Goal: Task Accomplishment & Management: Manage account settings

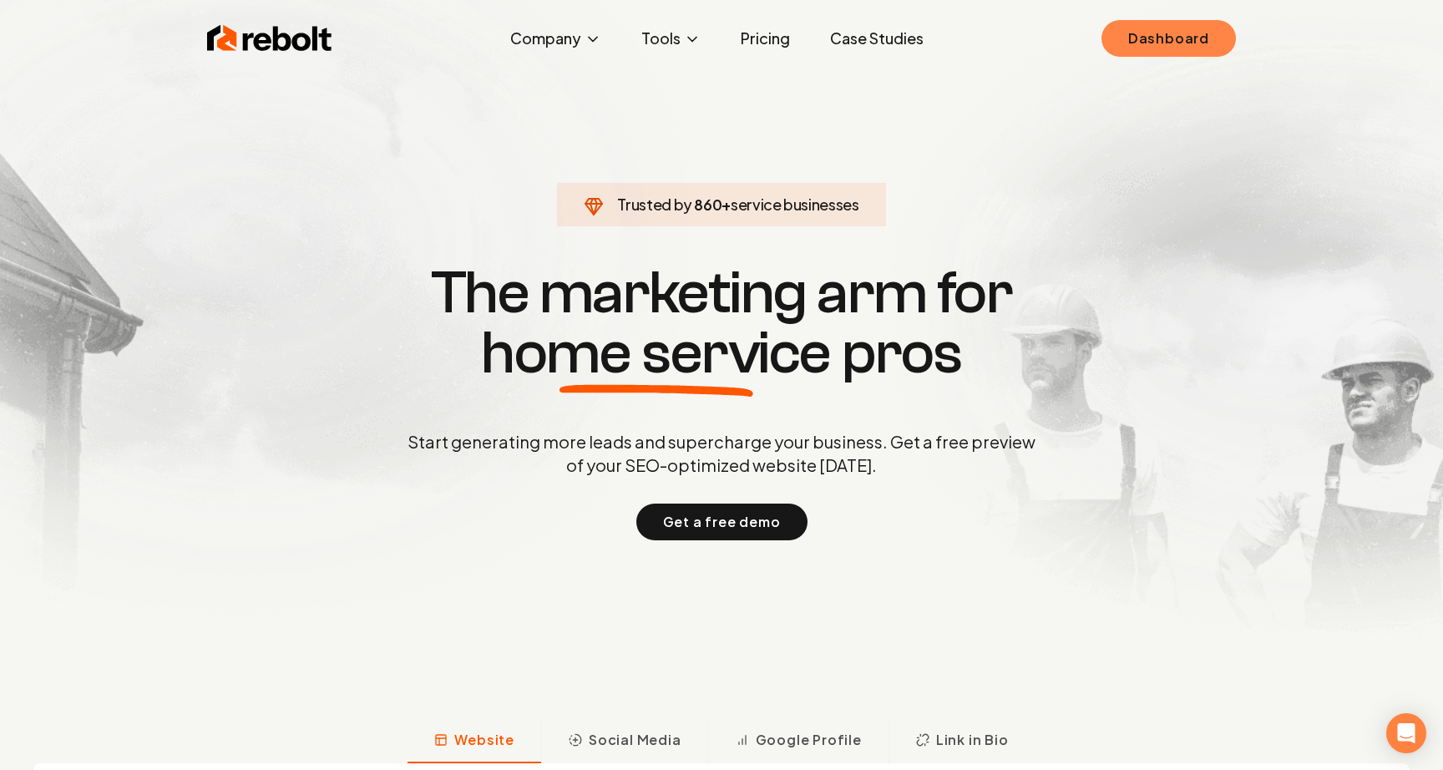
click at [1115, 37] on link "Dashboard" at bounding box center [1168, 38] width 134 height 37
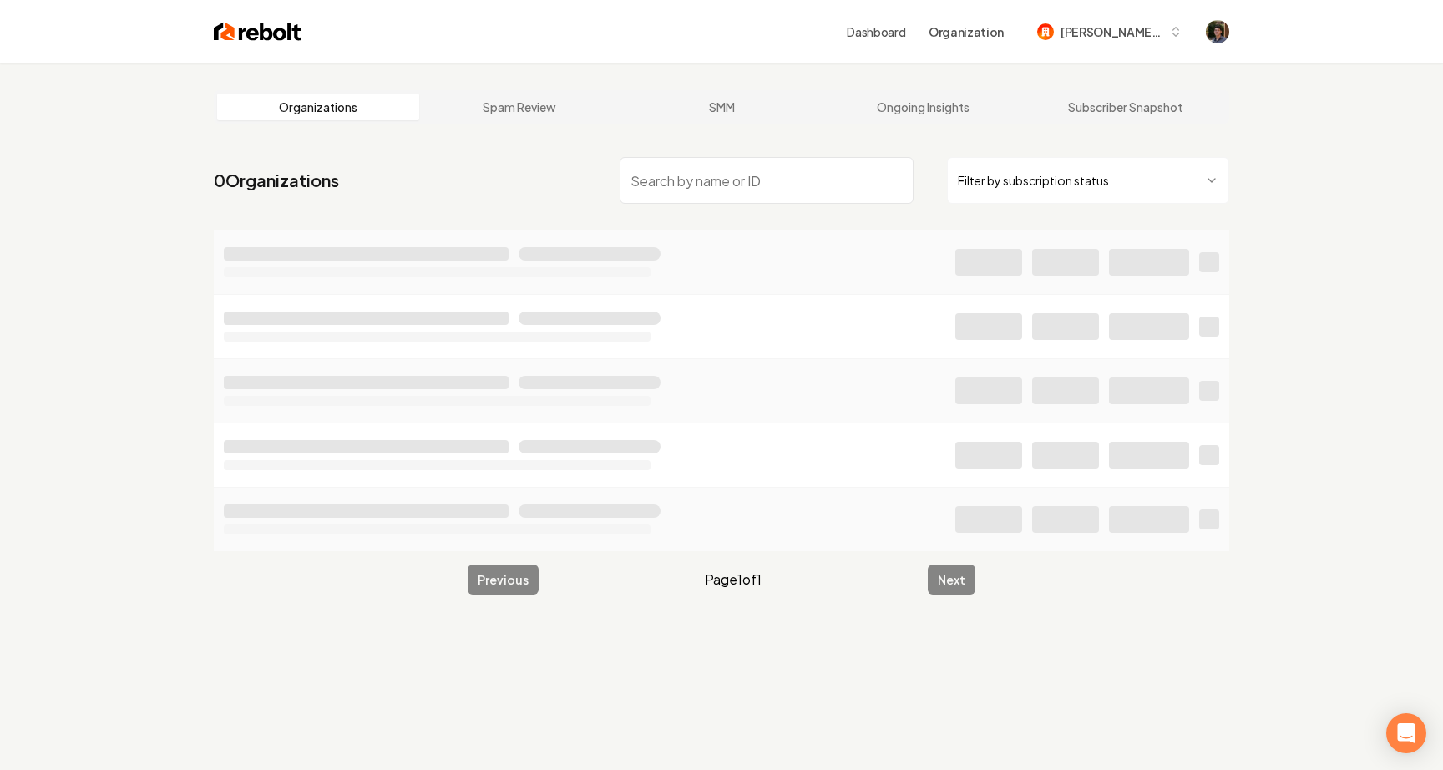
click at [787, 188] on input "search" at bounding box center [767, 180] width 294 height 47
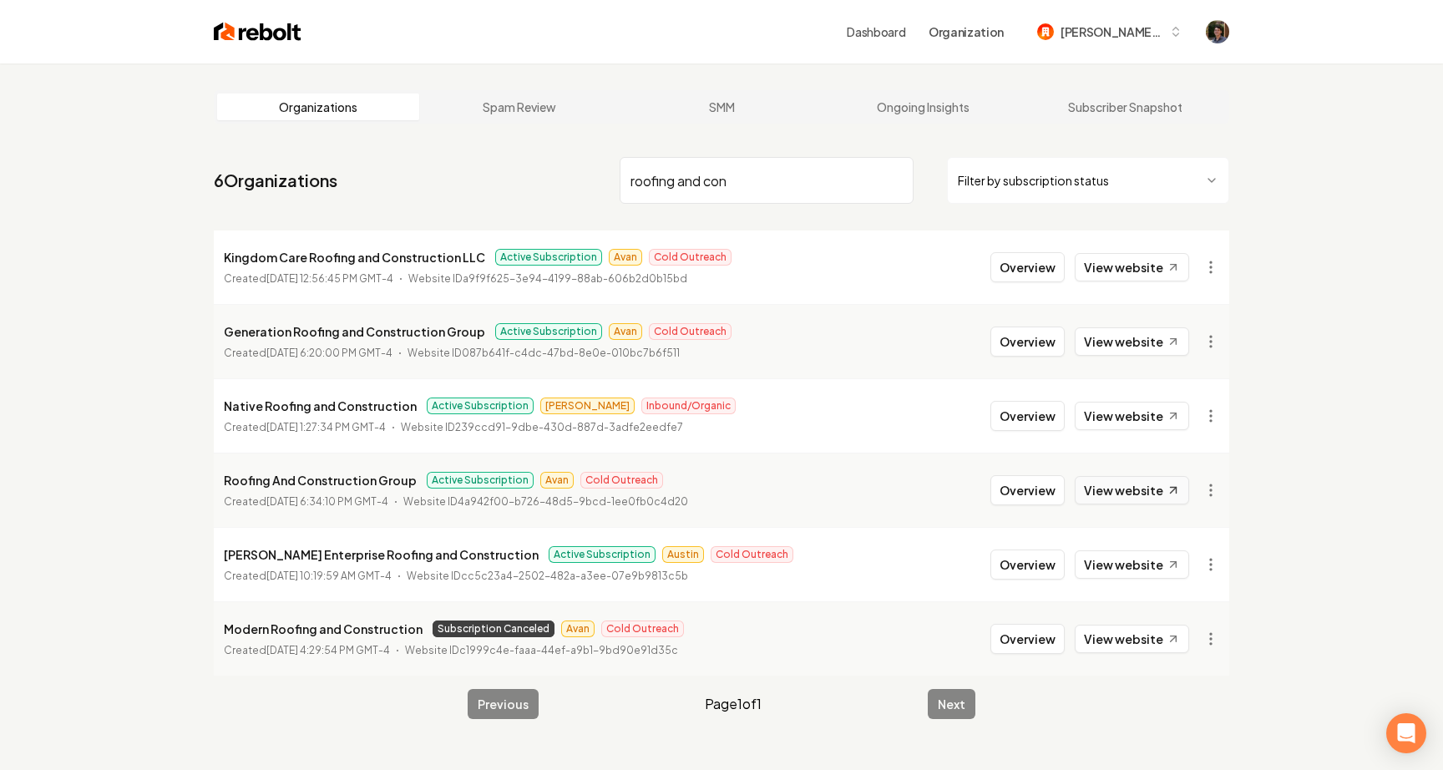
type input "roofing and con"
click at [1146, 487] on link "View website" at bounding box center [1132, 490] width 114 height 28
click at [1030, 490] on button "Overview" at bounding box center [1027, 490] width 74 height 30
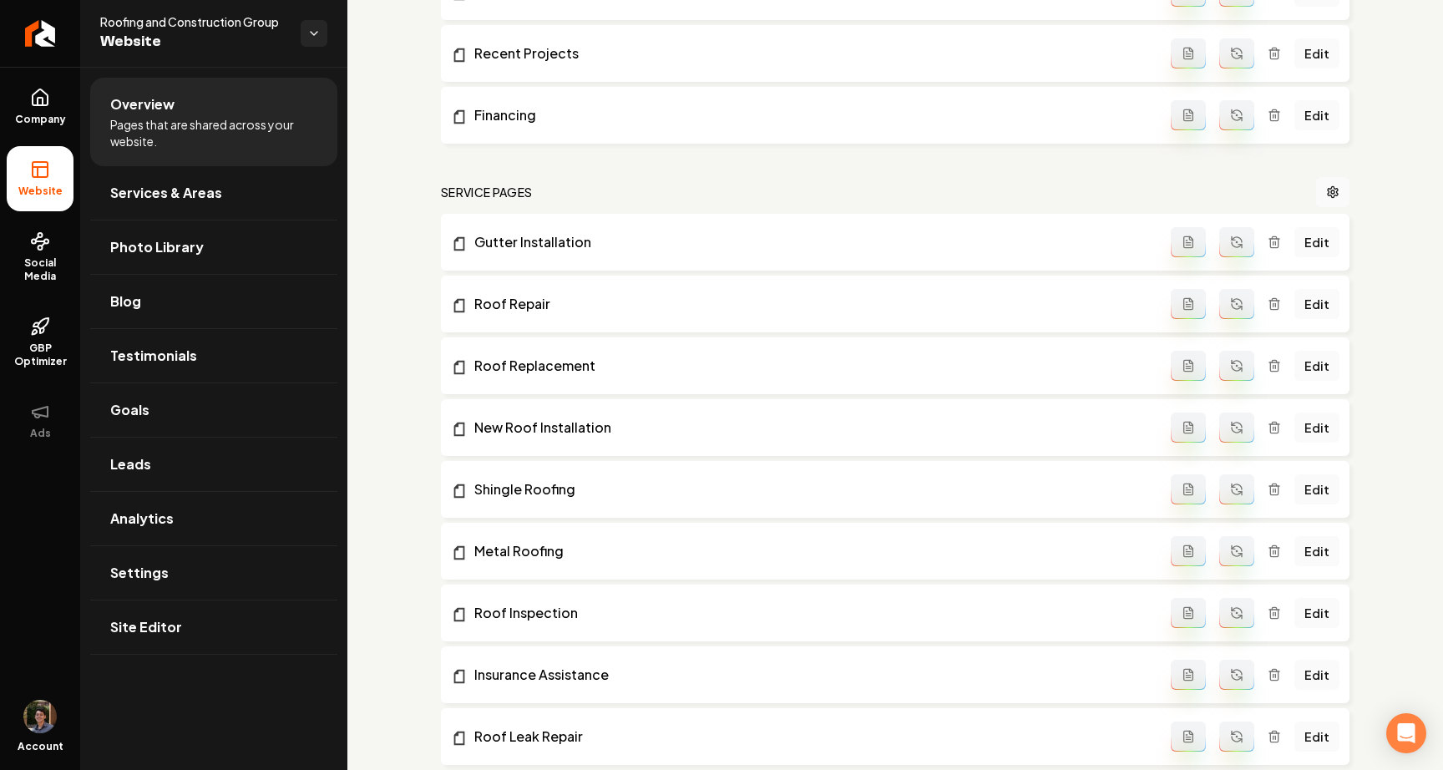
scroll to position [1545, 0]
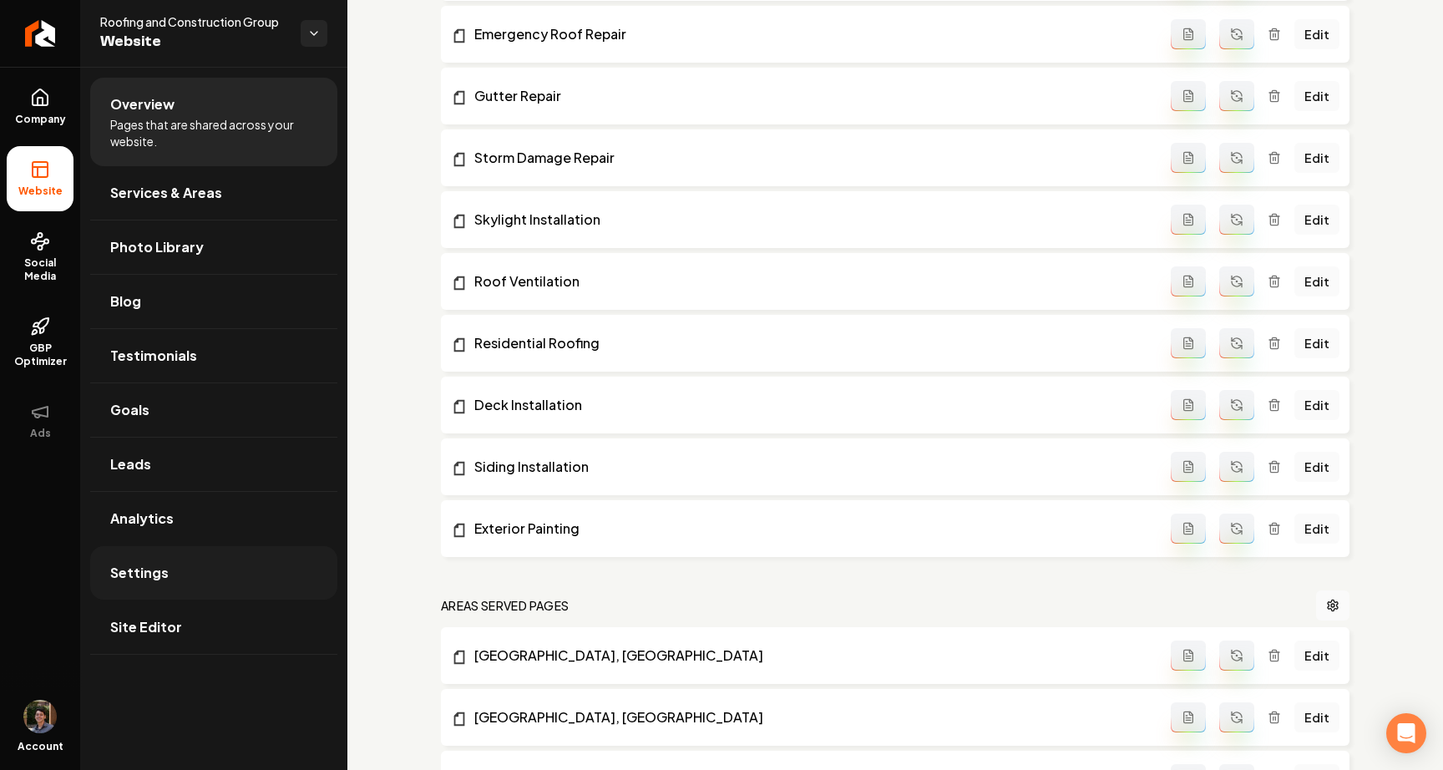
click at [248, 567] on link "Settings" at bounding box center [213, 572] width 247 height 53
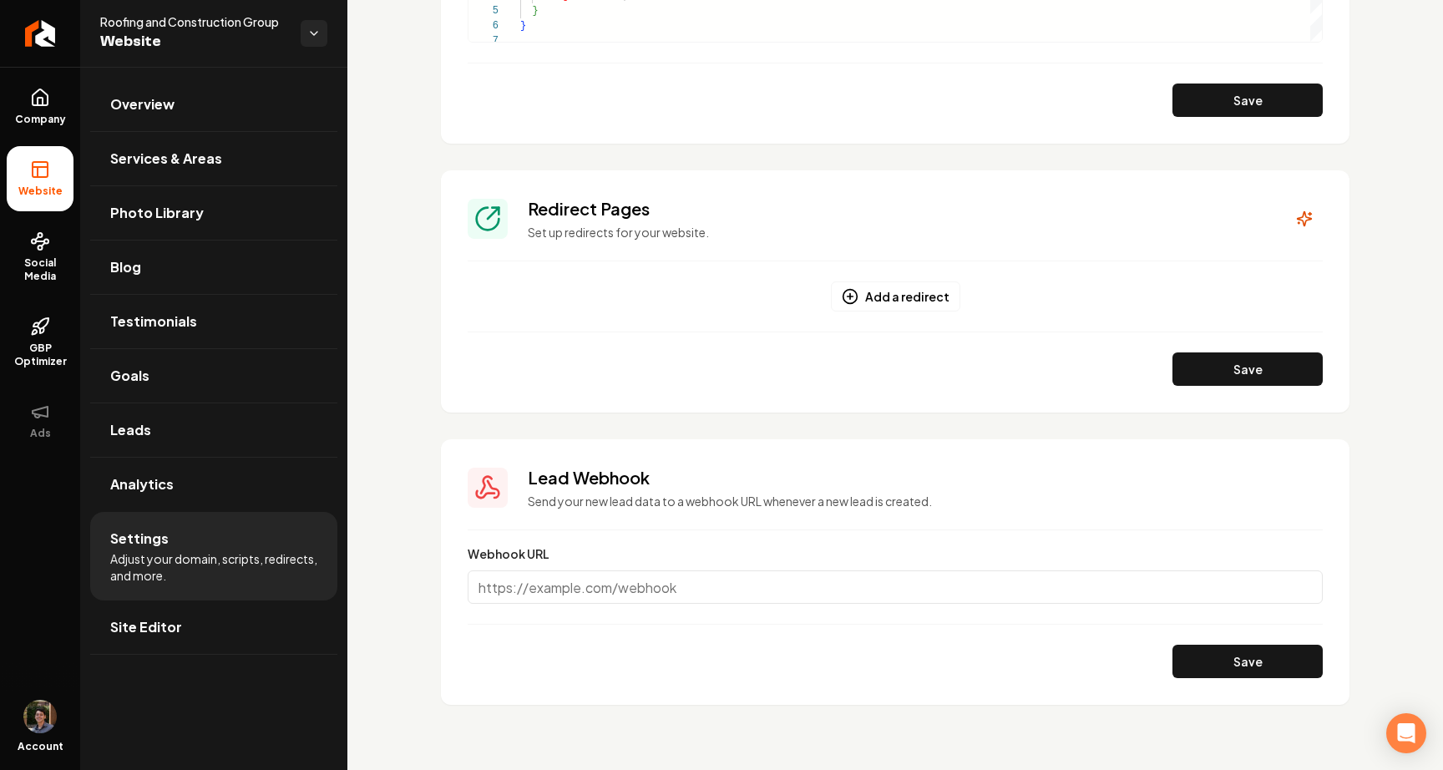
scroll to position [1972, 0]
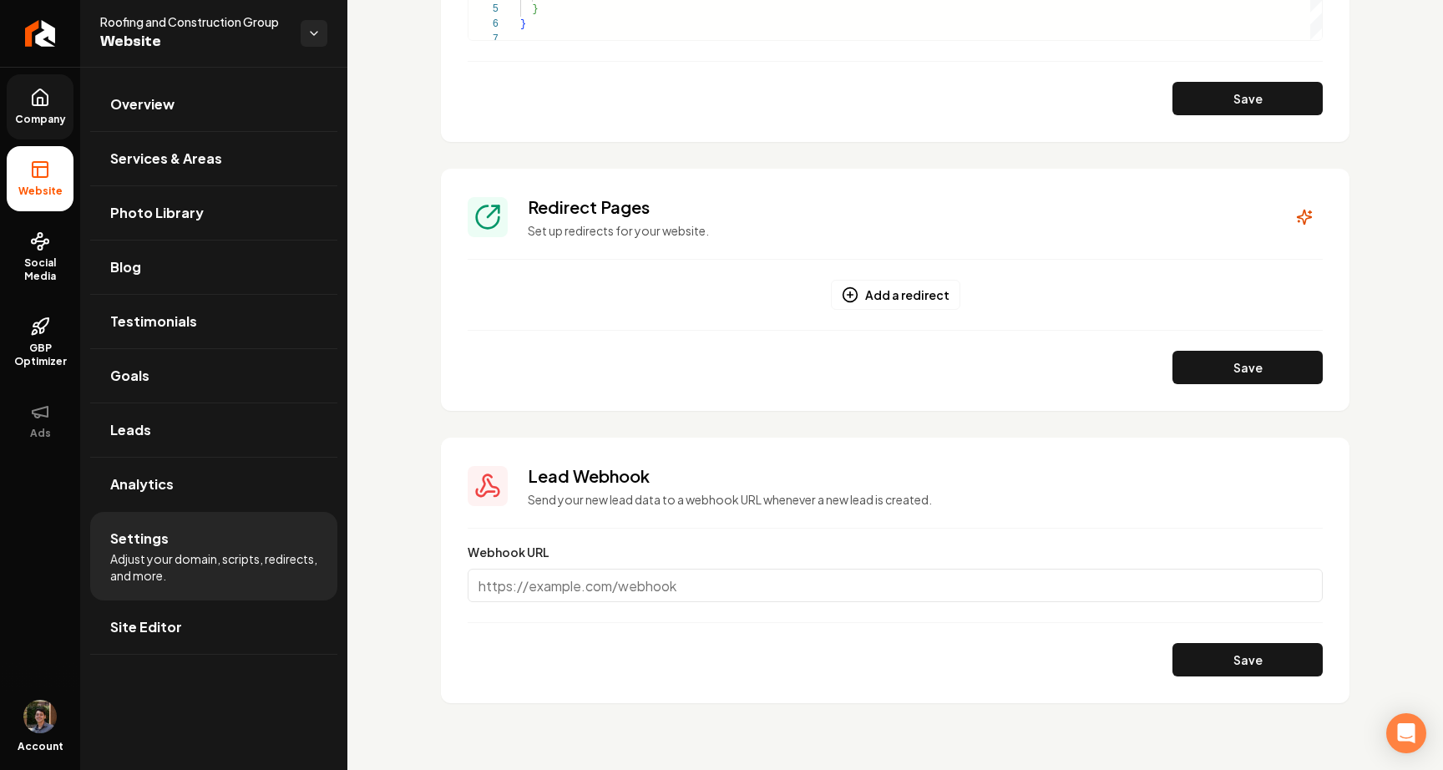
click at [42, 114] on span "Company" at bounding box center [40, 119] width 64 height 13
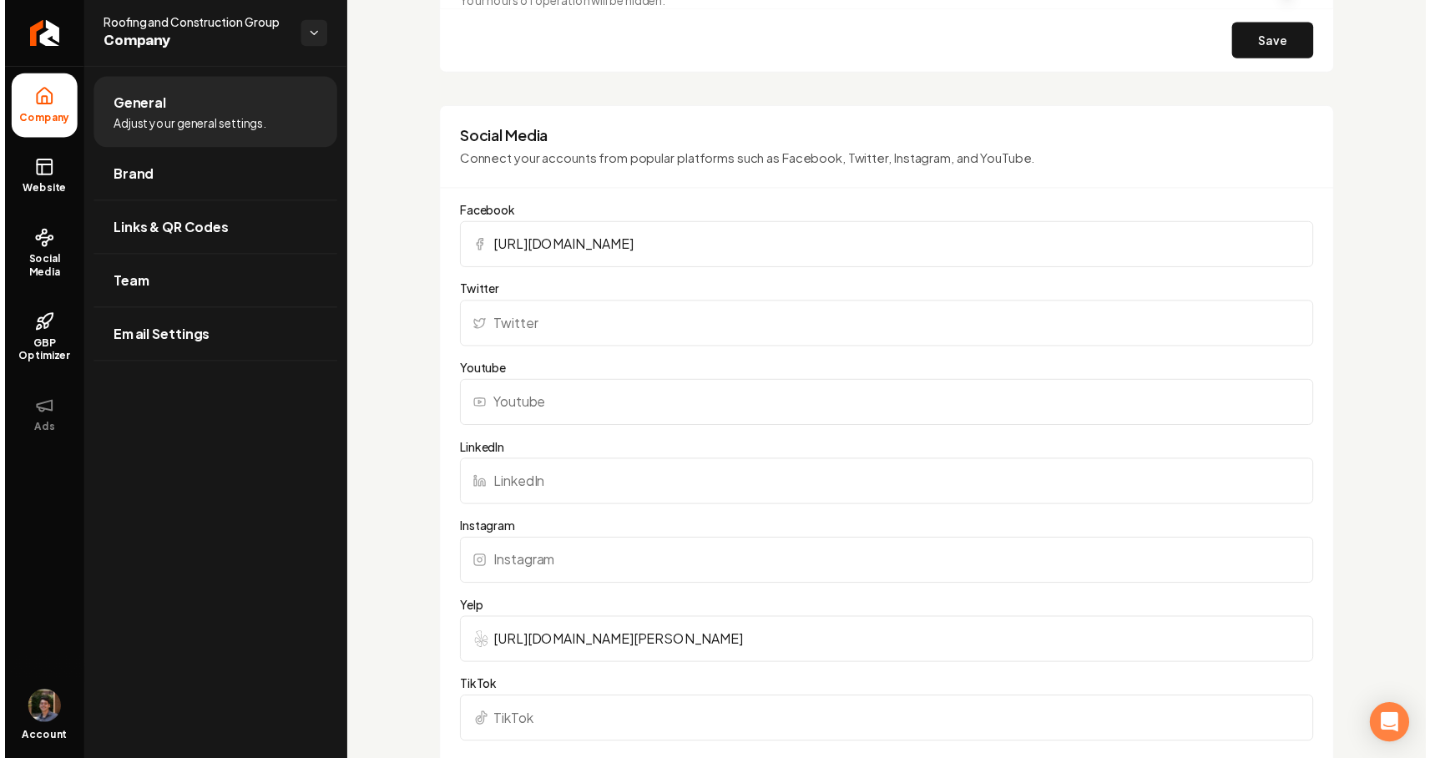
scroll to position [1165, 0]
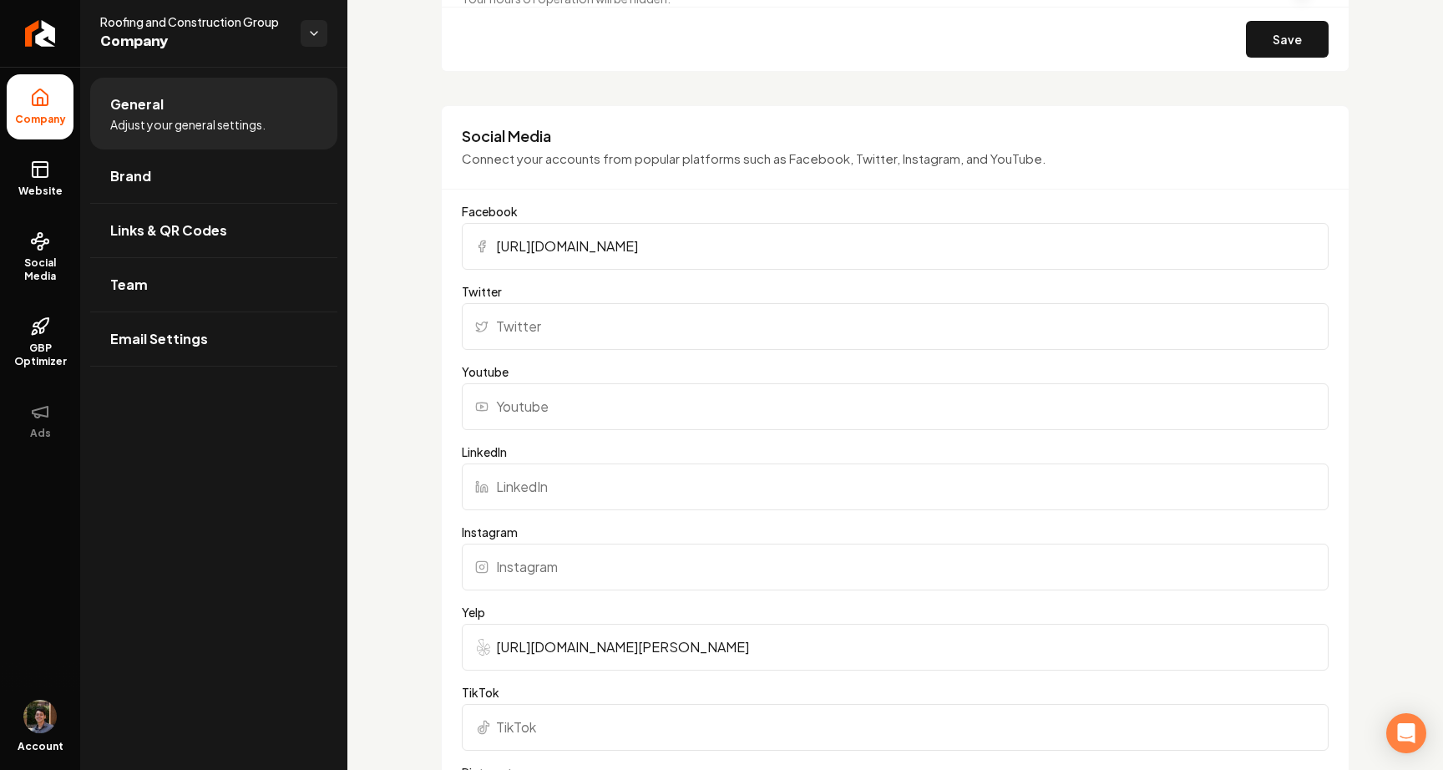
click at [737, 250] on input "[URL][DOMAIN_NAME]" at bounding box center [895, 246] width 867 height 47
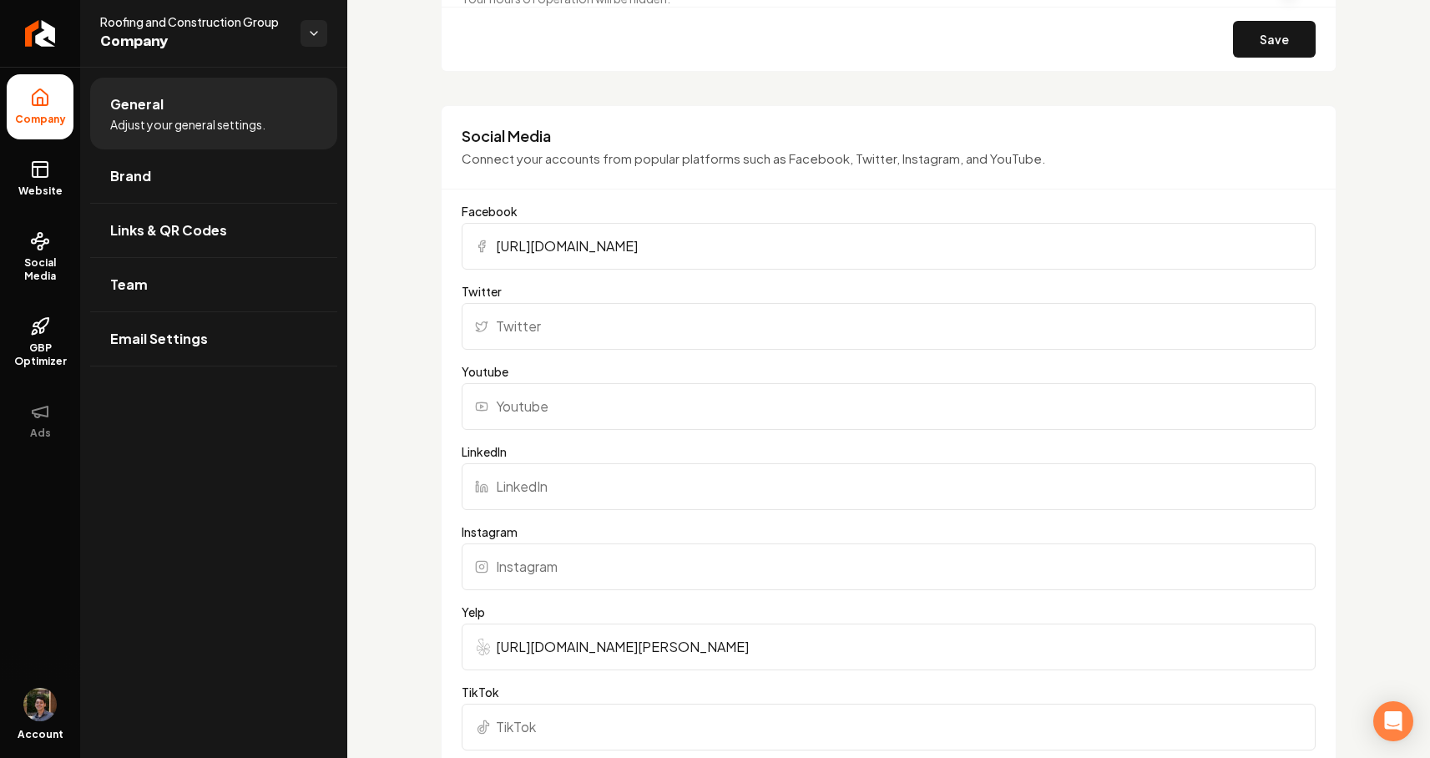
scroll to position [0, 0]
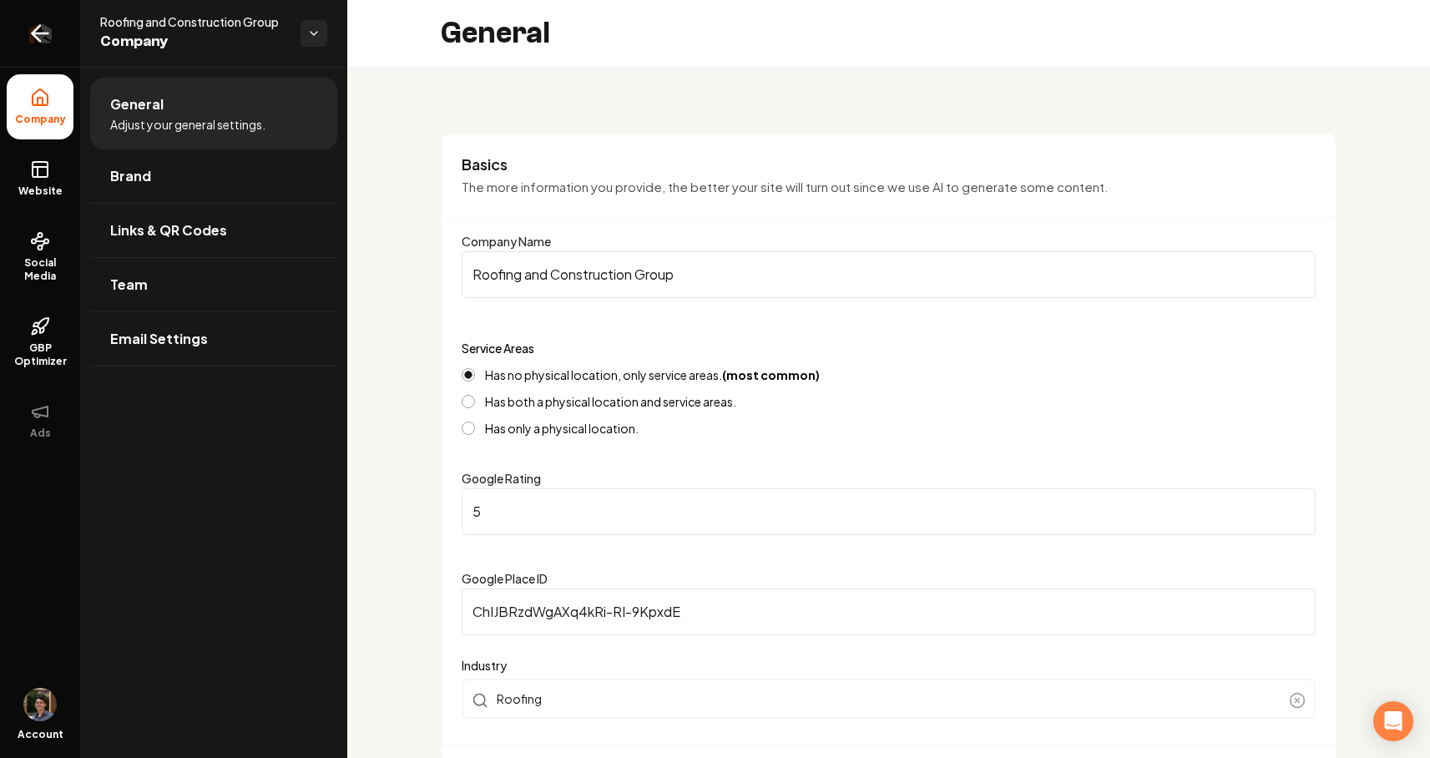
click at [52, 43] on link "Return to dashboard" at bounding box center [40, 33] width 80 height 67
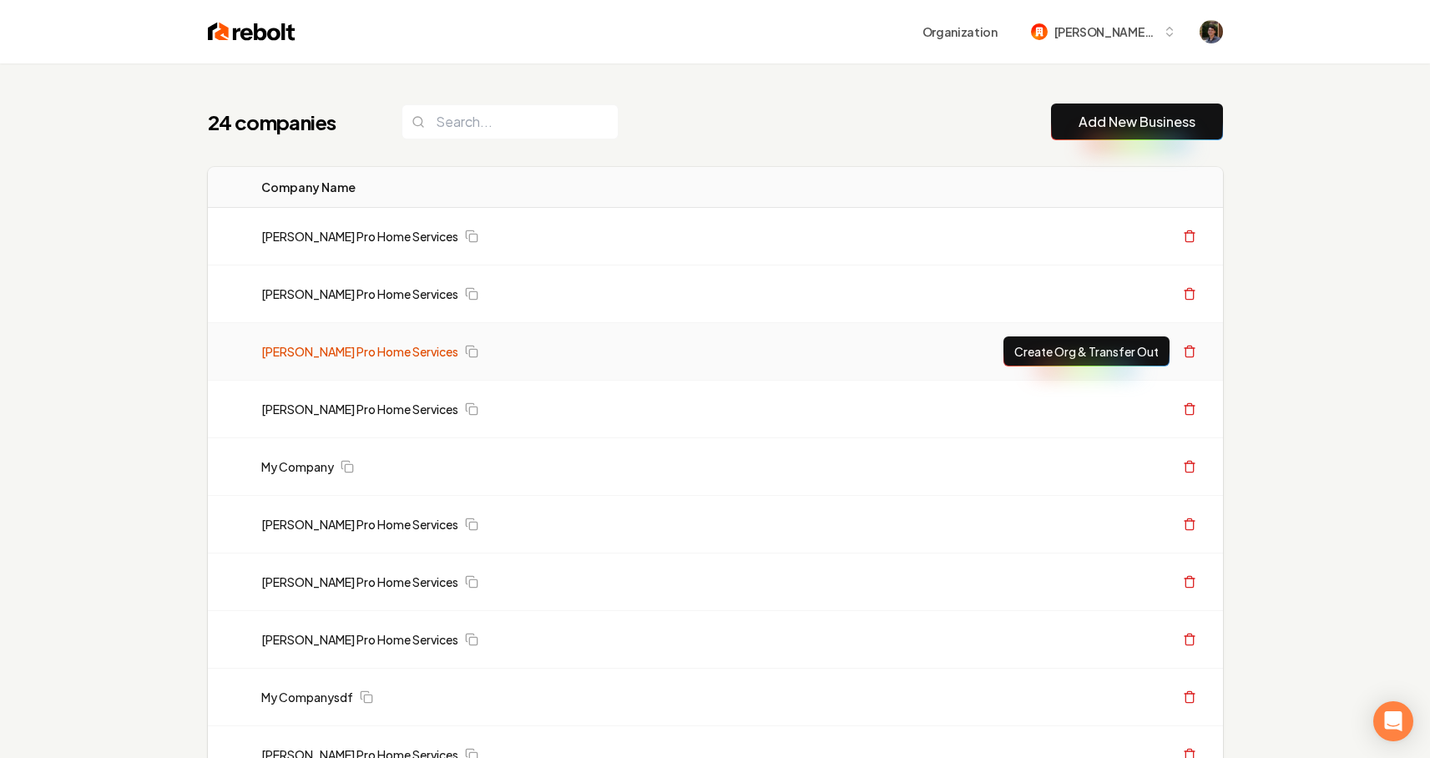
click at [322, 352] on link "[PERSON_NAME] Pro Home Services" at bounding box center [359, 351] width 197 height 17
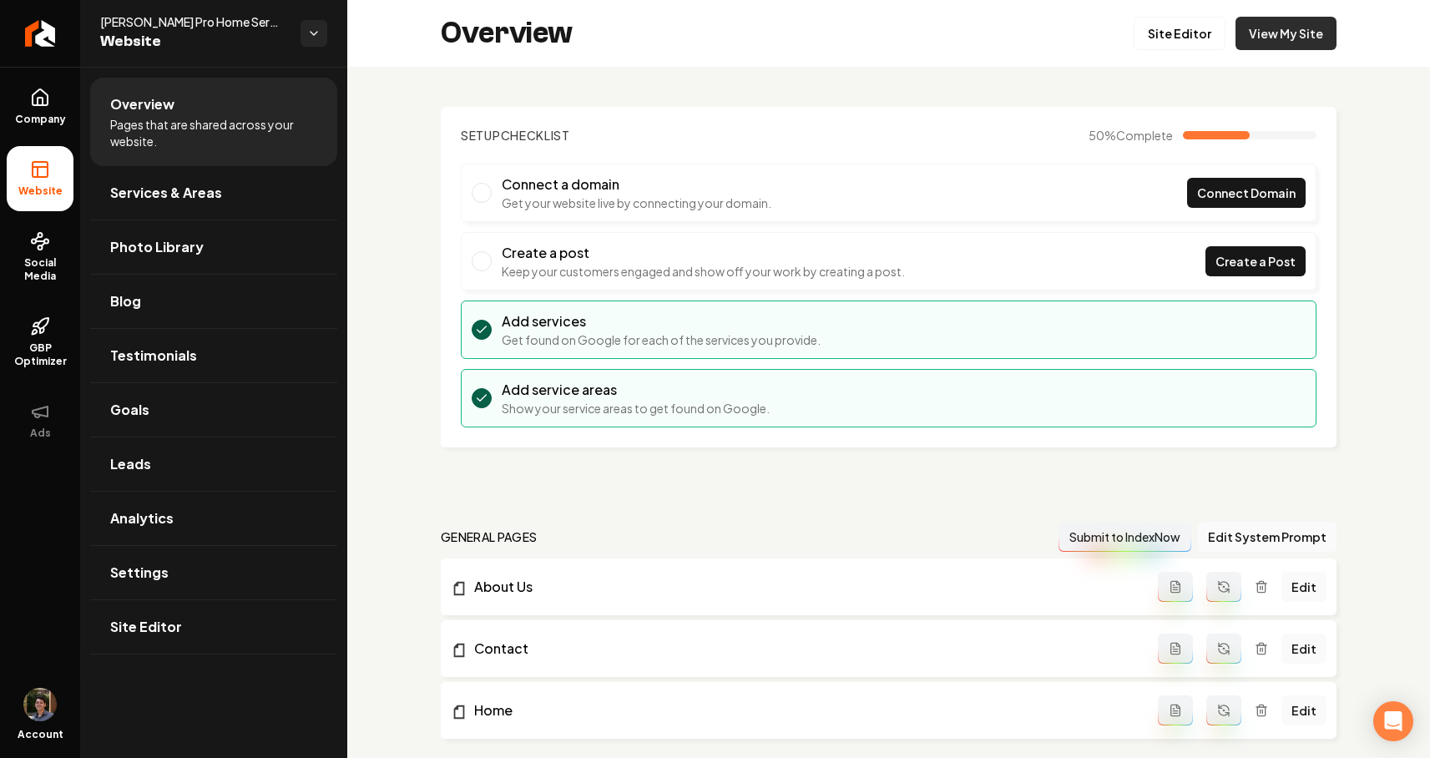
click at [1280, 33] on link "View My Site" at bounding box center [1286, 33] width 101 height 33
click at [46, 37] on icon "Return to dashboard" at bounding box center [40, 33] width 27 height 27
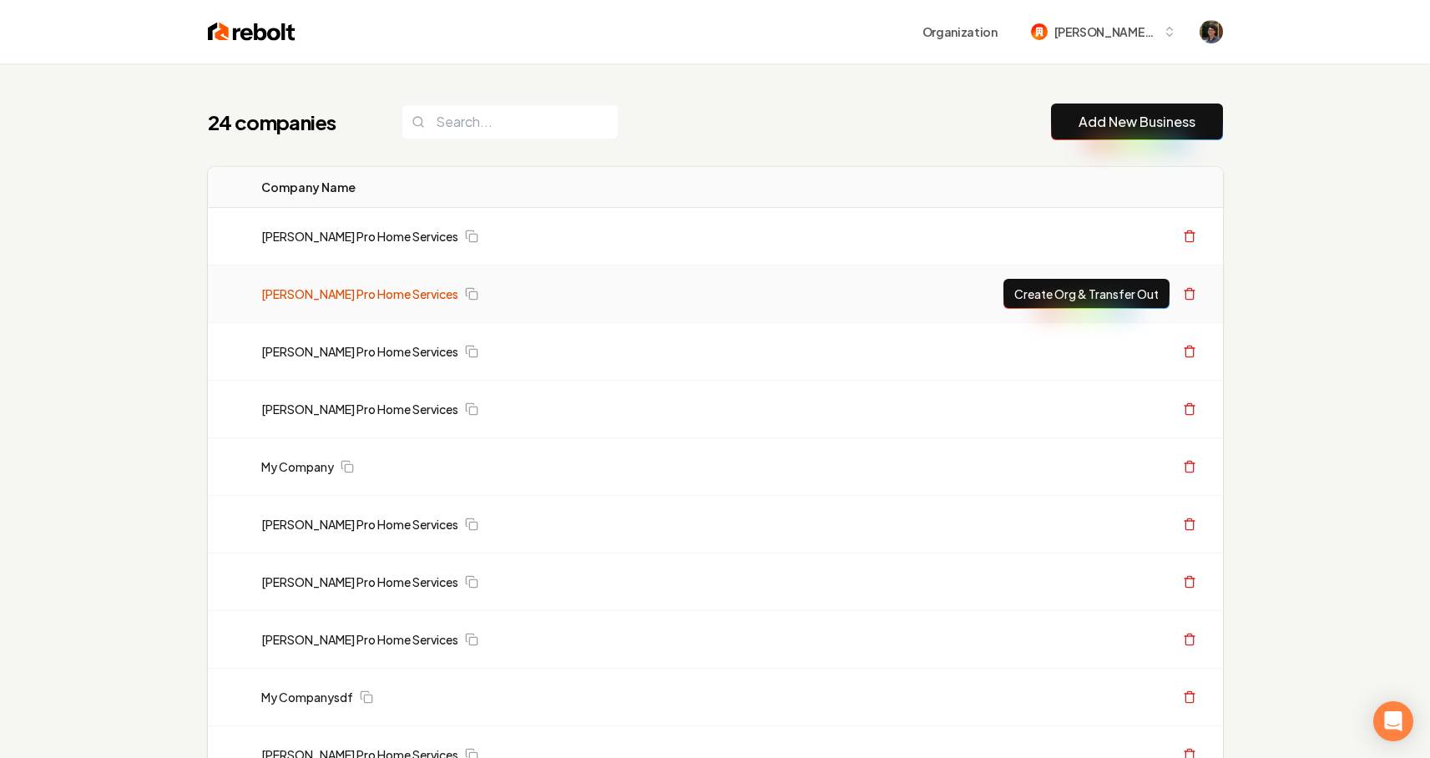
click at [306, 296] on link "[PERSON_NAME] Pro Home Services" at bounding box center [359, 294] width 197 height 17
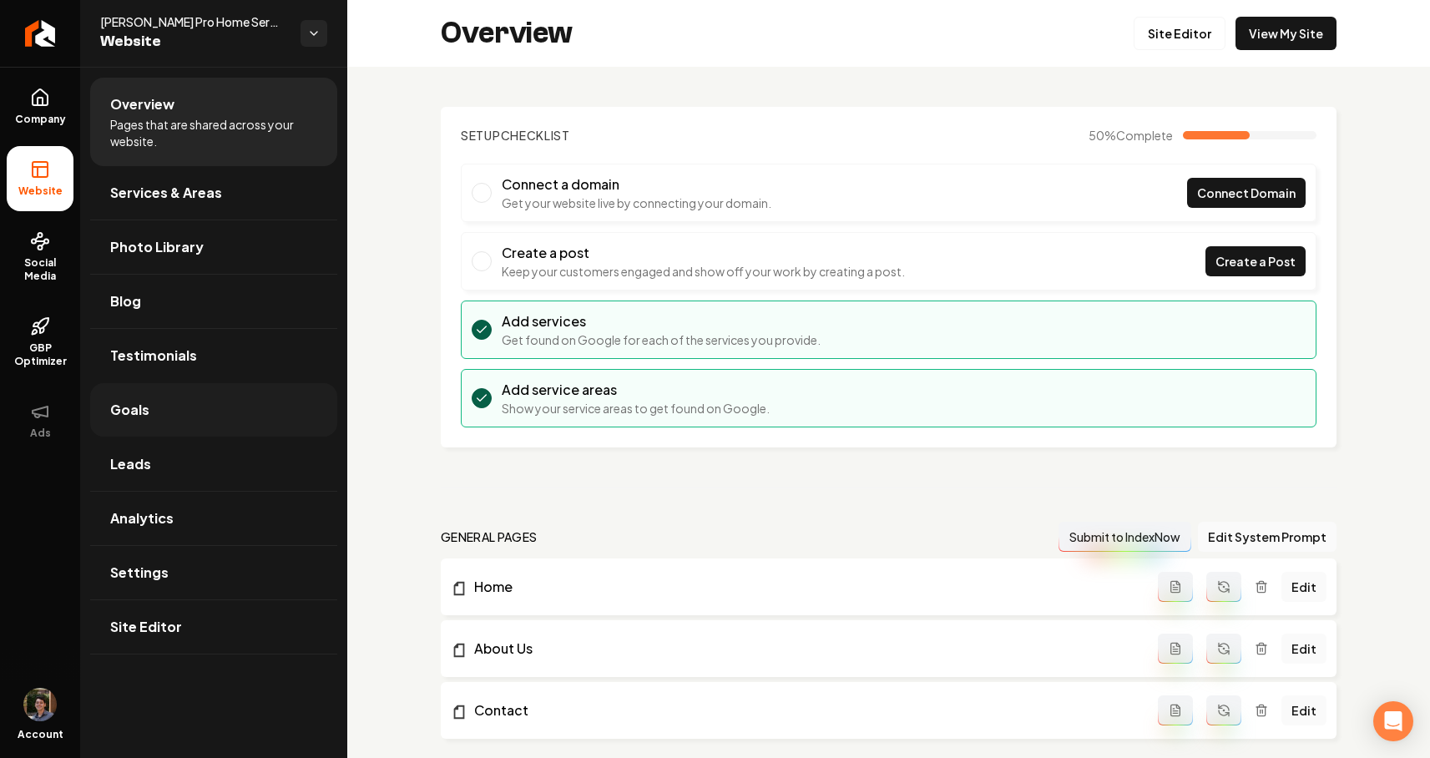
click at [175, 411] on link "Goals" at bounding box center [213, 409] width 247 height 53
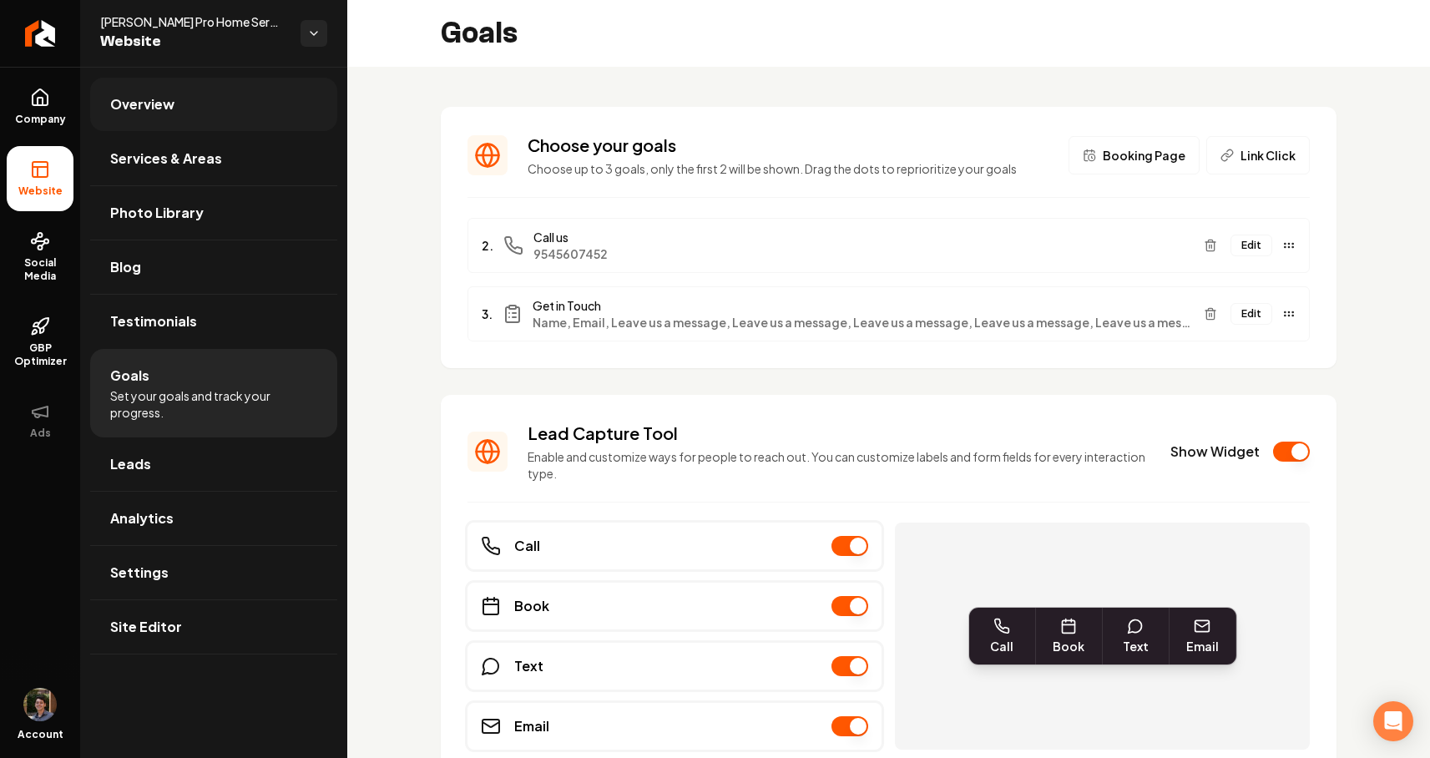
click at [199, 113] on link "Overview" at bounding box center [213, 104] width 247 height 53
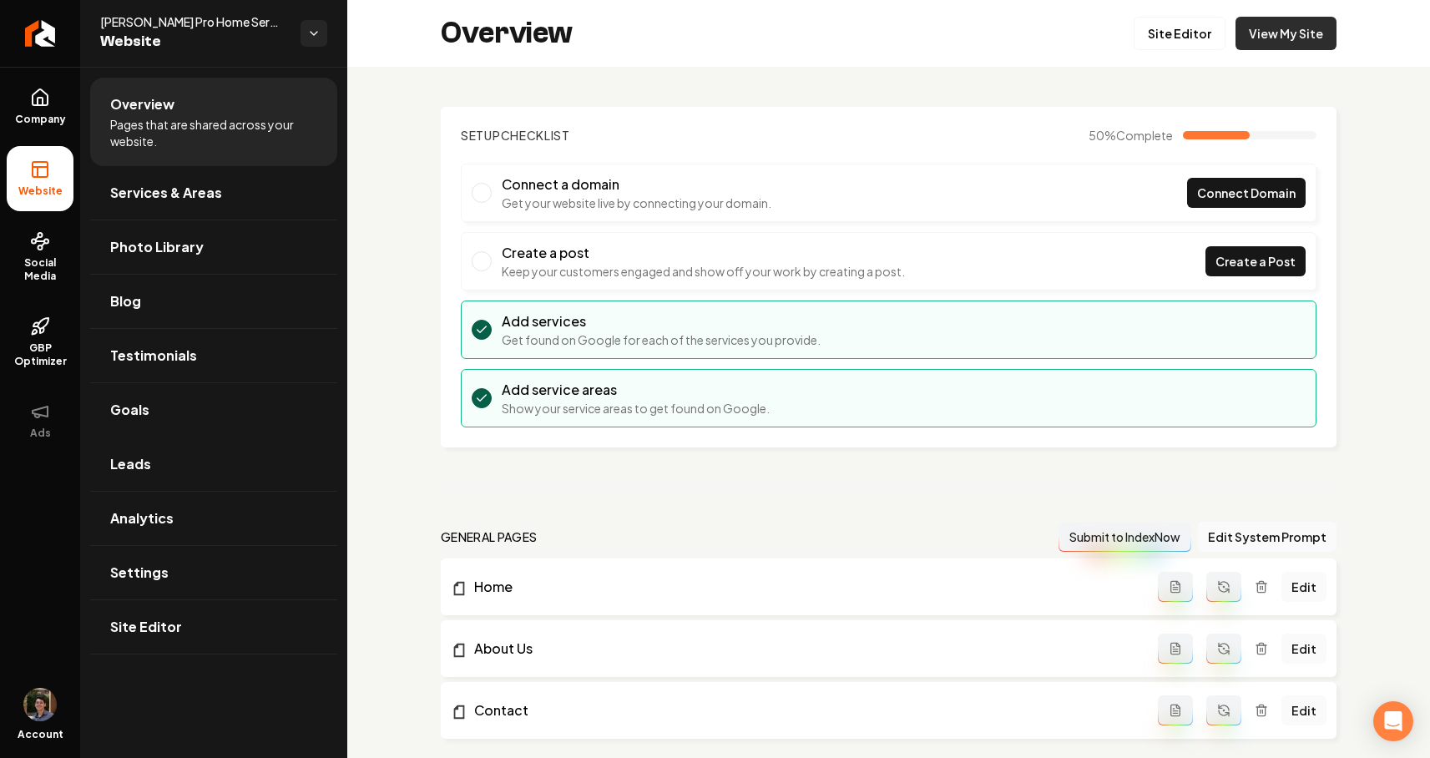
click at [1299, 42] on link "View My Site" at bounding box center [1286, 33] width 101 height 33
click at [38, 102] on icon at bounding box center [40, 102] width 5 height 8
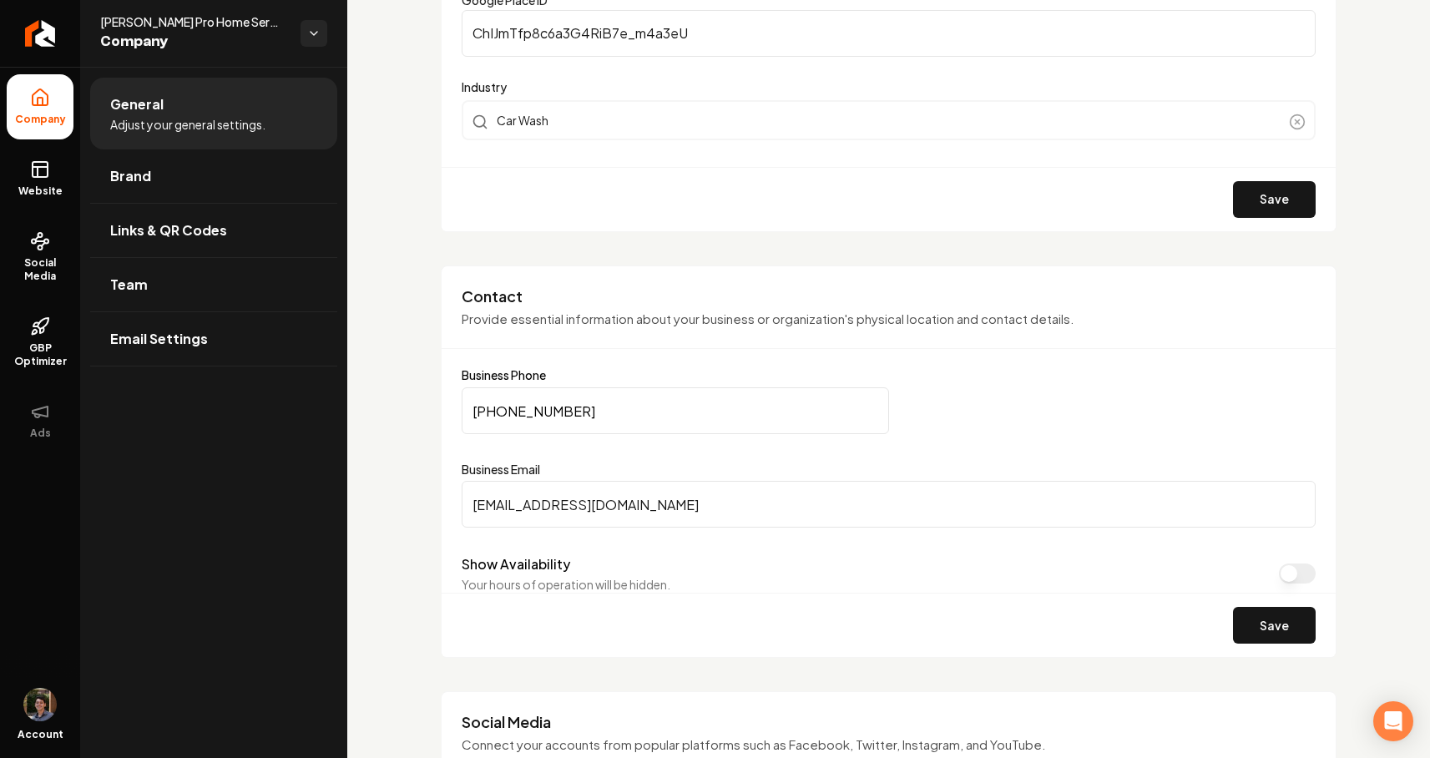
scroll to position [587, 0]
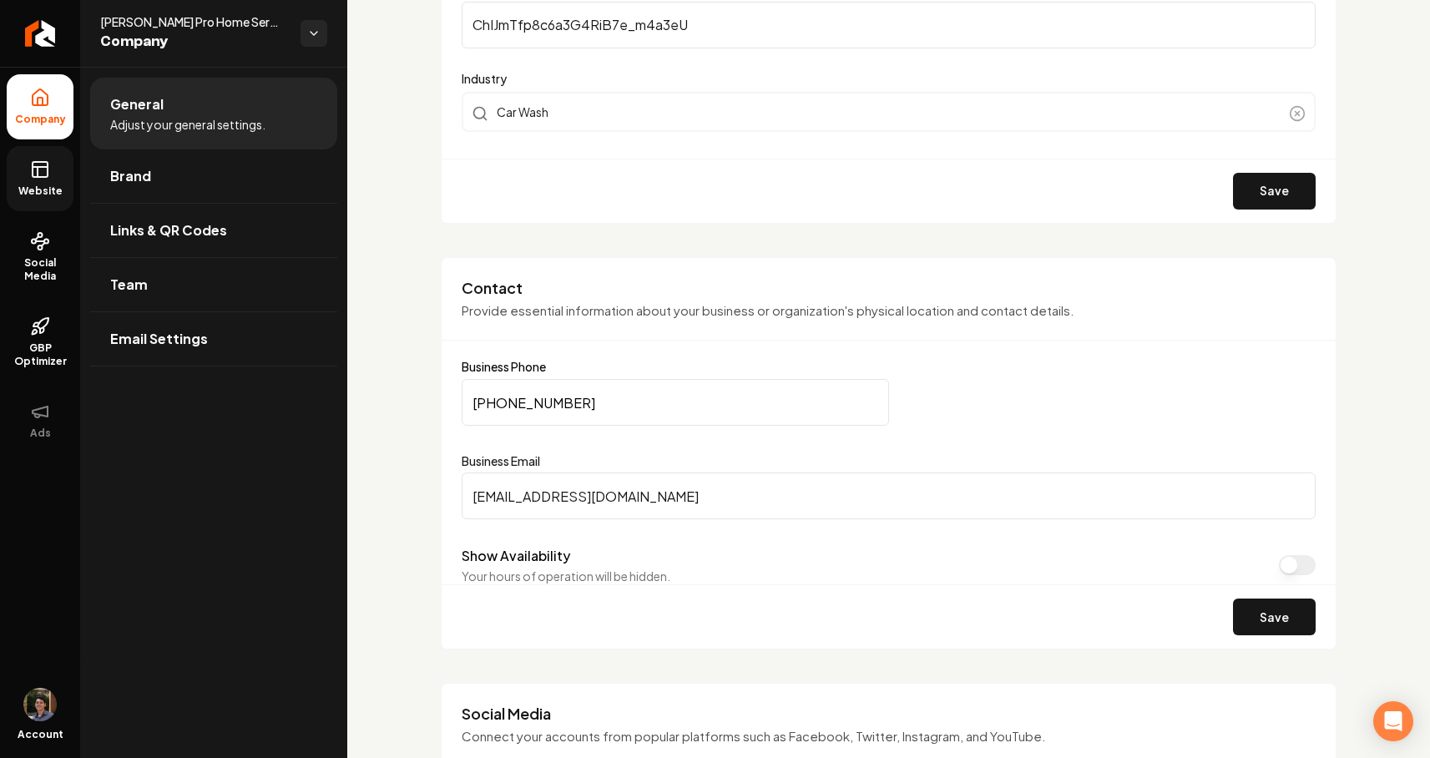
click at [48, 180] on link "Website" at bounding box center [40, 178] width 67 height 65
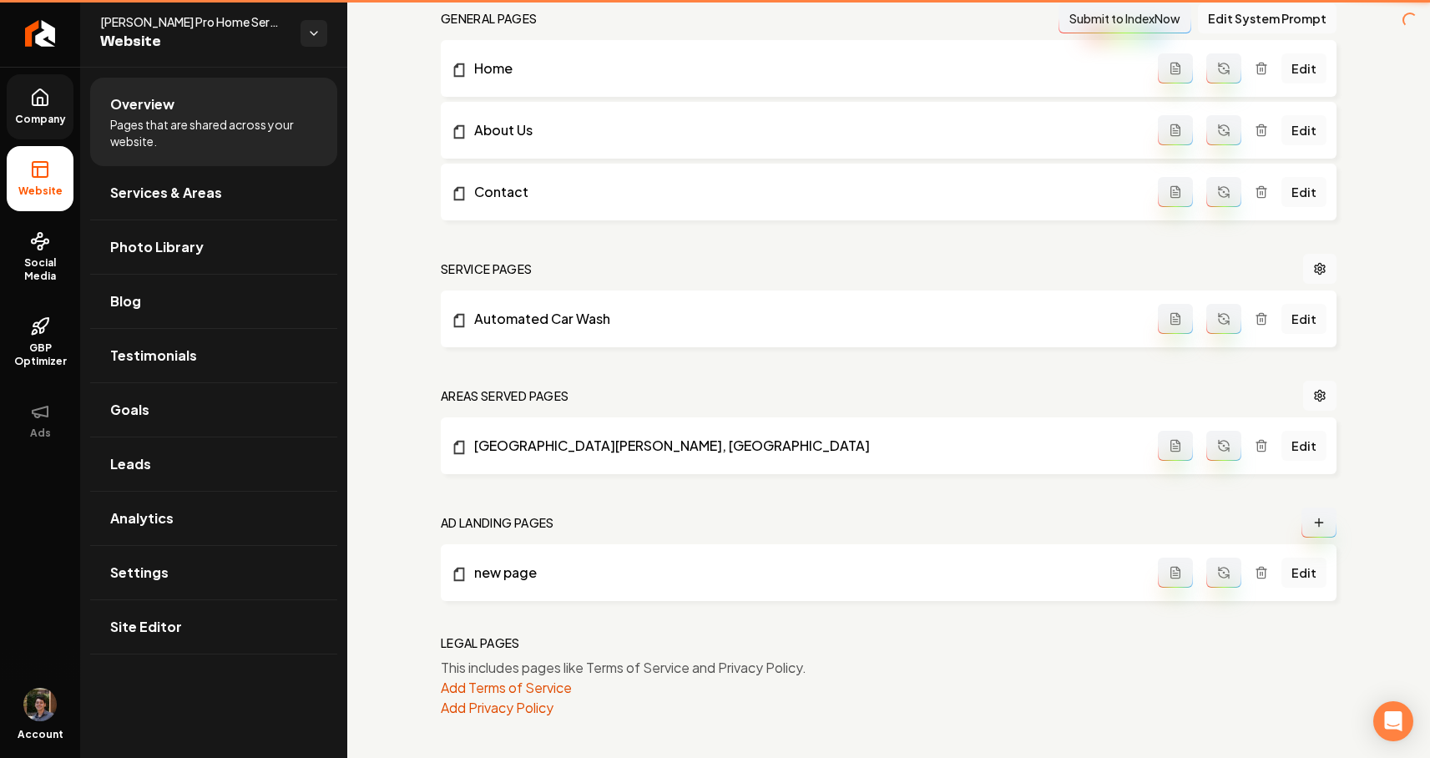
scroll to position [519, 0]
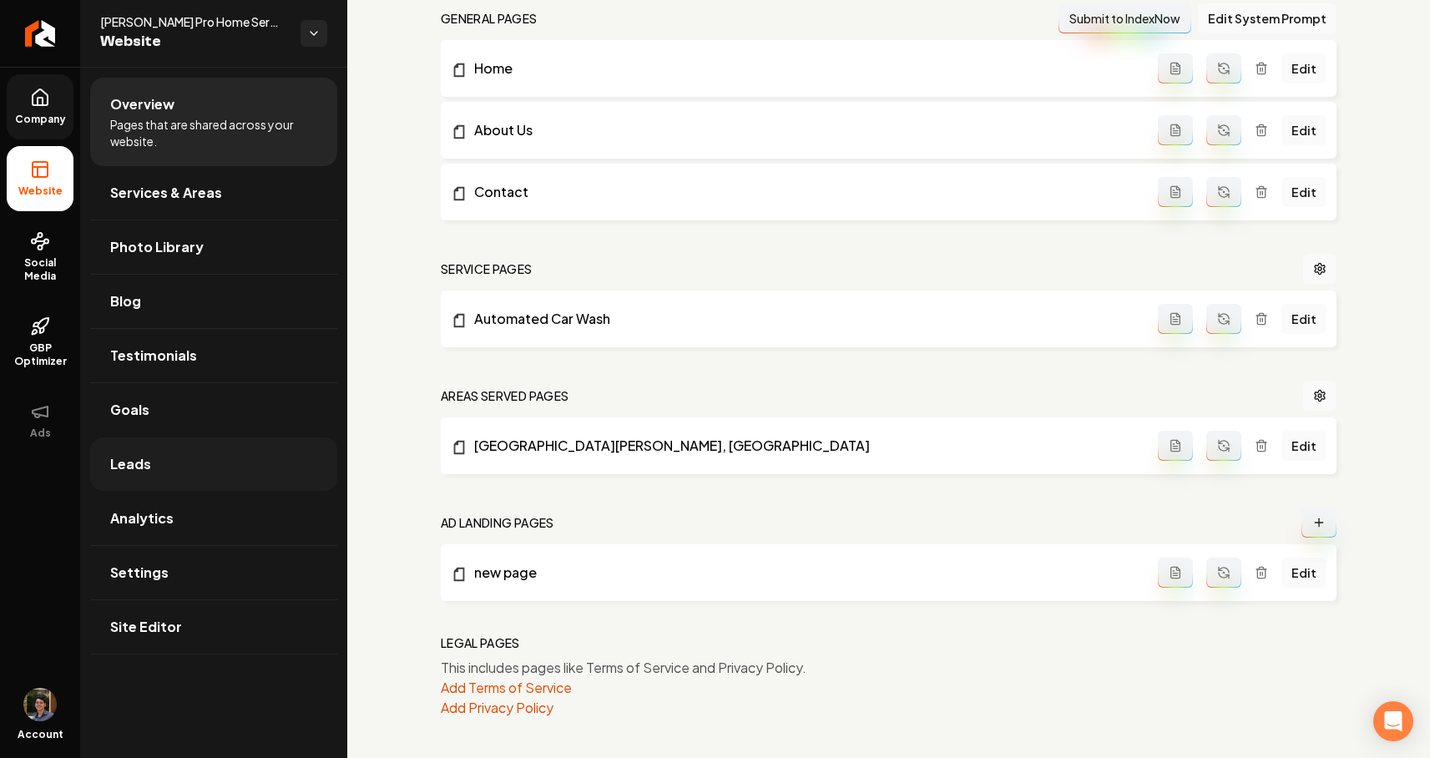
click at [164, 466] on link "Leads" at bounding box center [213, 464] width 247 height 53
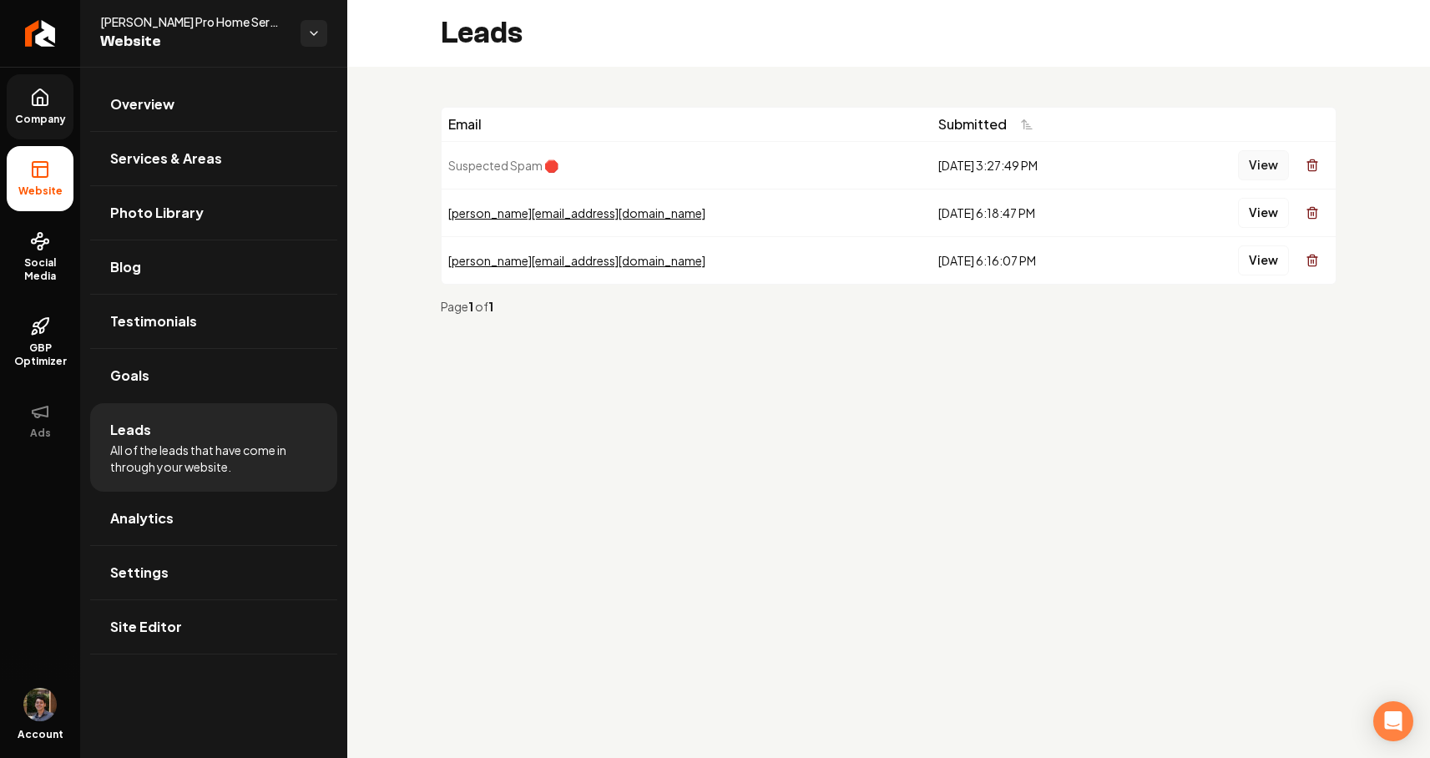
click at [1260, 165] on button "View" at bounding box center [1263, 165] width 51 height 30
click at [1245, 165] on button "View" at bounding box center [1263, 165] width 51 height 30
click at [1262, 165] on button "View" at bounding box center [1263, 165] width 51 height 30
click at [155, 380] on link "Goals" at bounding box center [213, 375] width 247 height 53
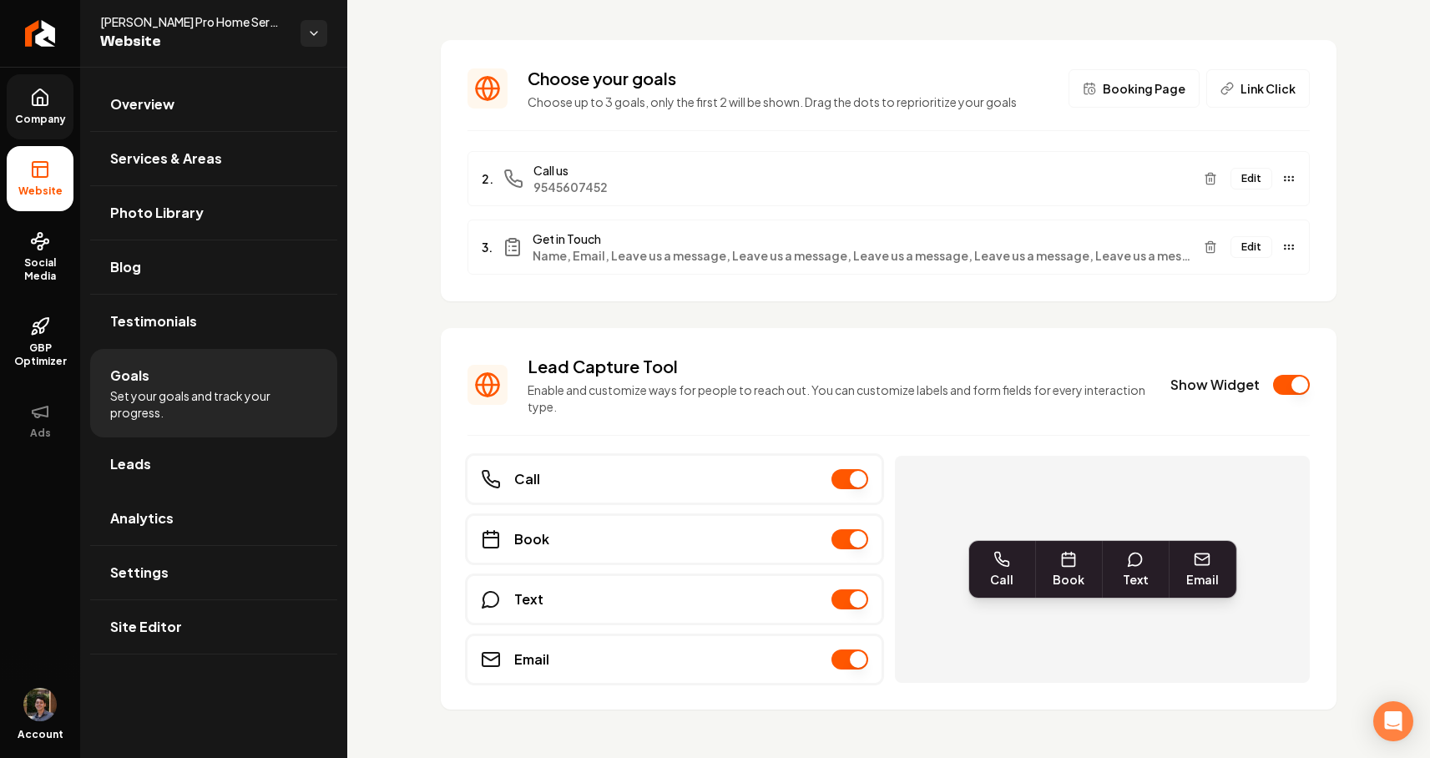
scroll to position [85, 0]
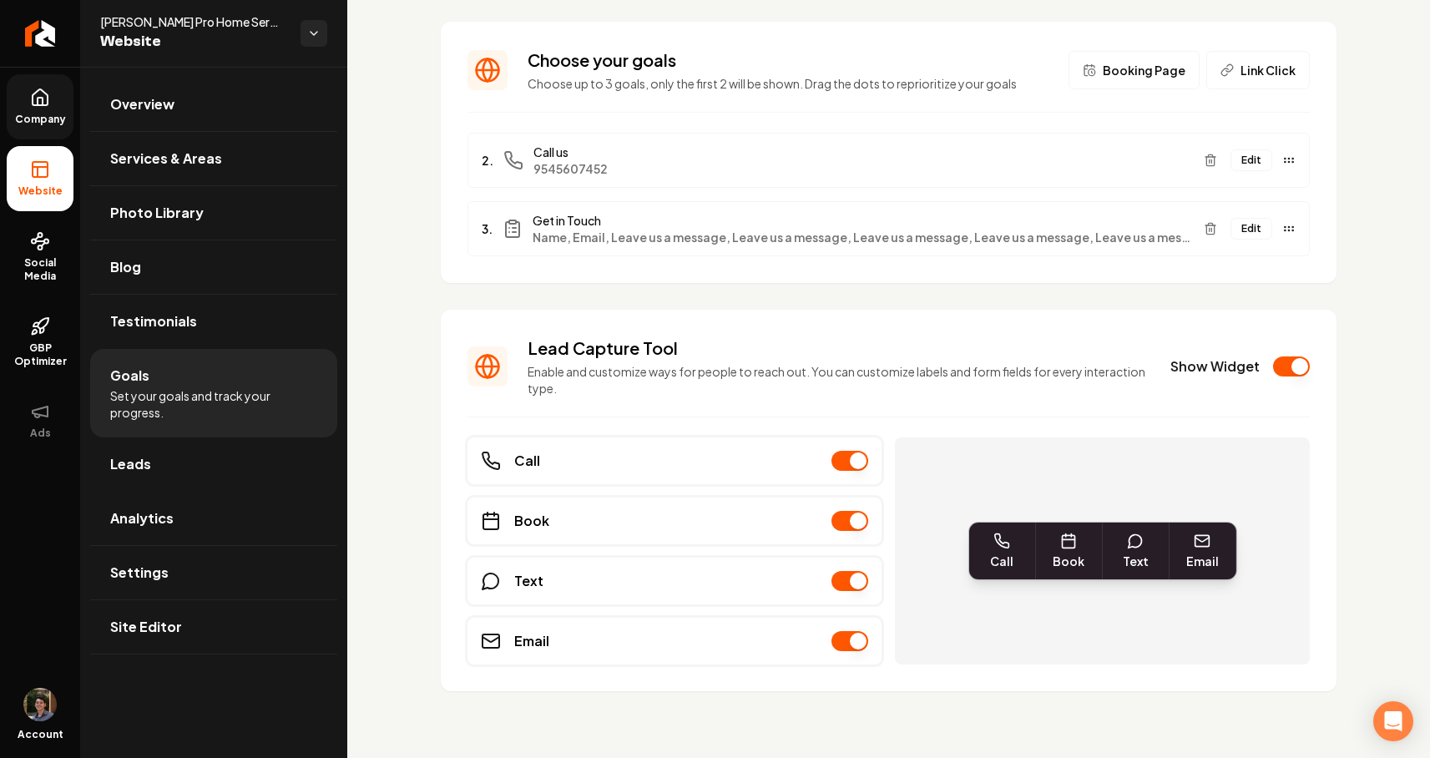
click at [854, 456] on button "Main content area" at bounding box center [850, 461] width 37 height 20
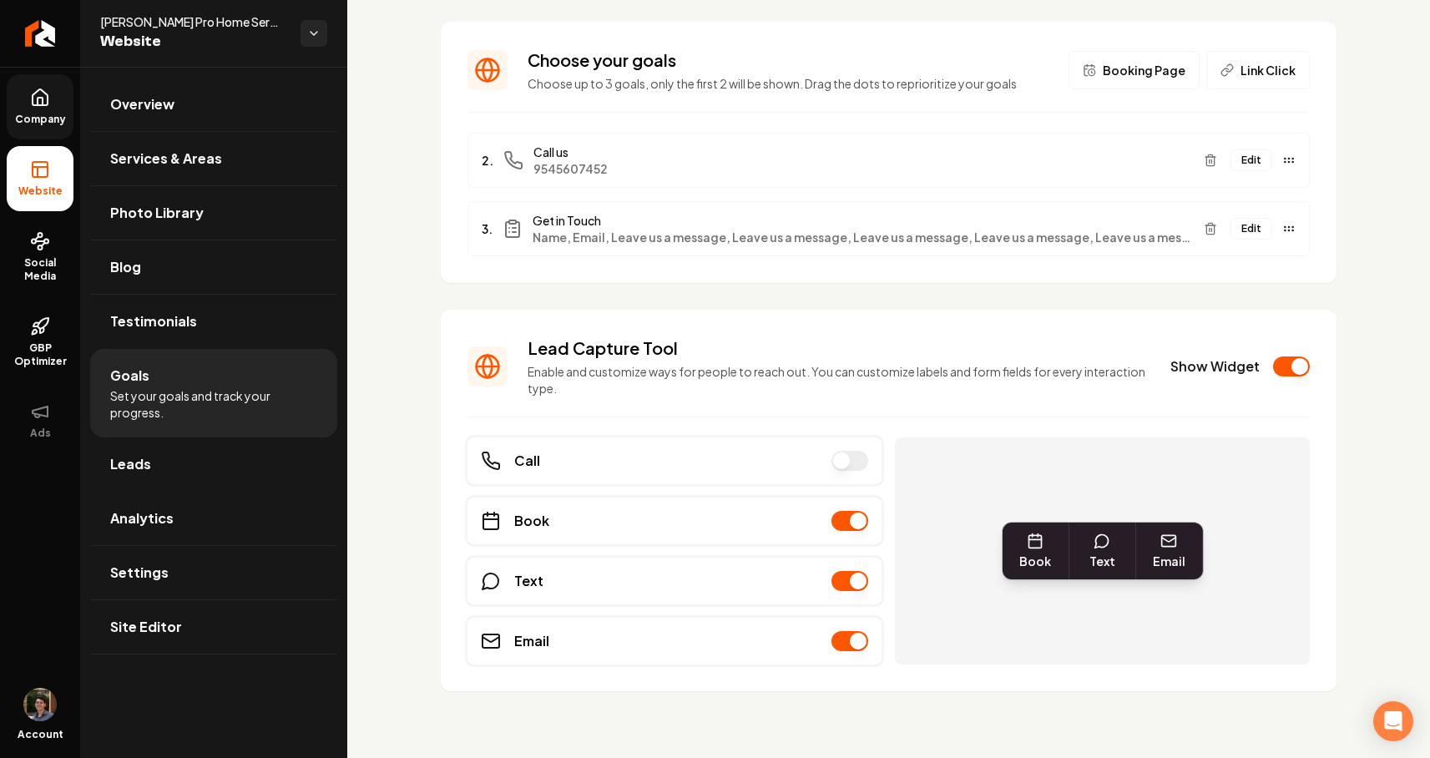
click at [861, 466] on button "Main content area" at bounding box center [850, 461] width 37 height 20
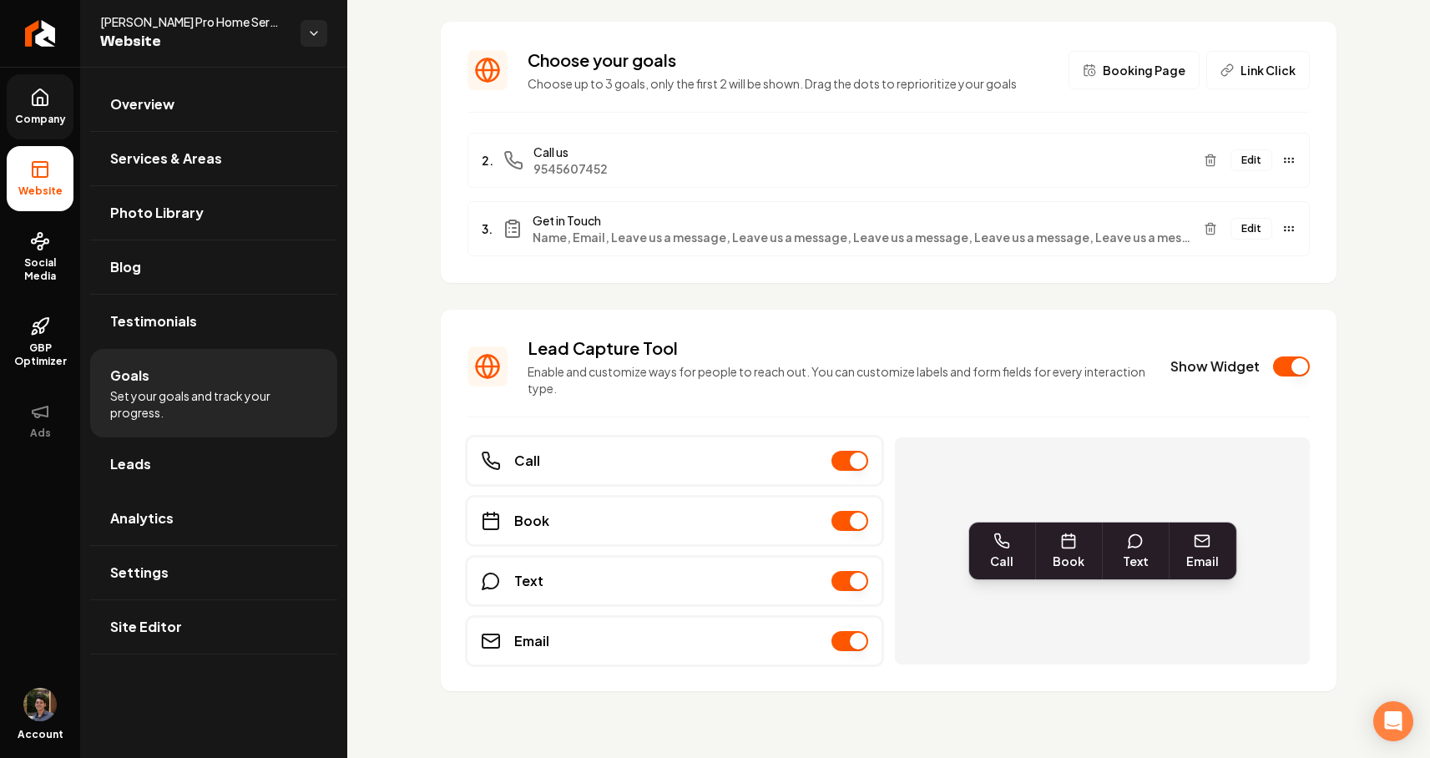
click at [1261, 227] on button "Edit" at bounding box center [1252, 229] width 42 height 22
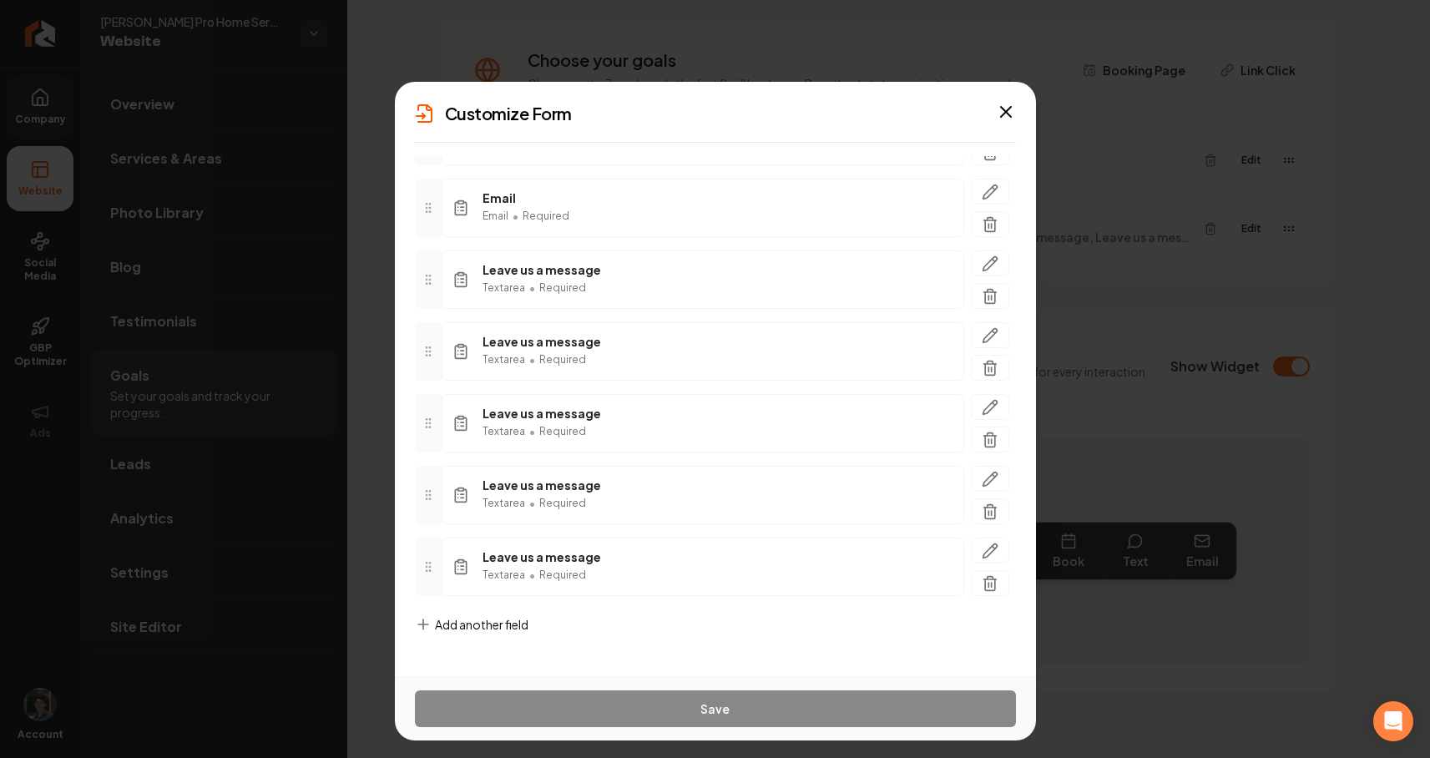
click at [509, 635] on div "Add another field" at bounding box center [472, 637] width 114 height 43
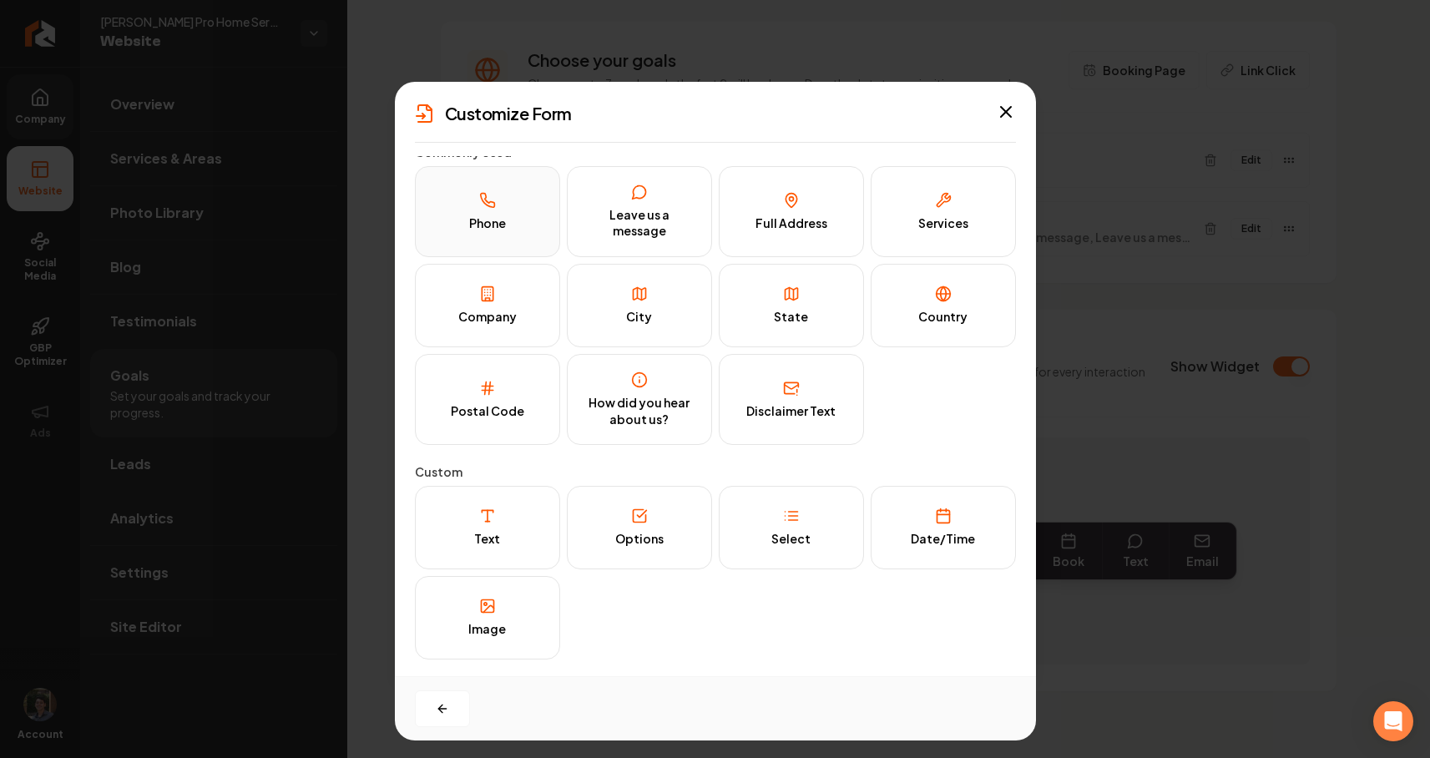
click at [497, 226] on div "Phone" at bounding box center [487, 223] width 37 height 17
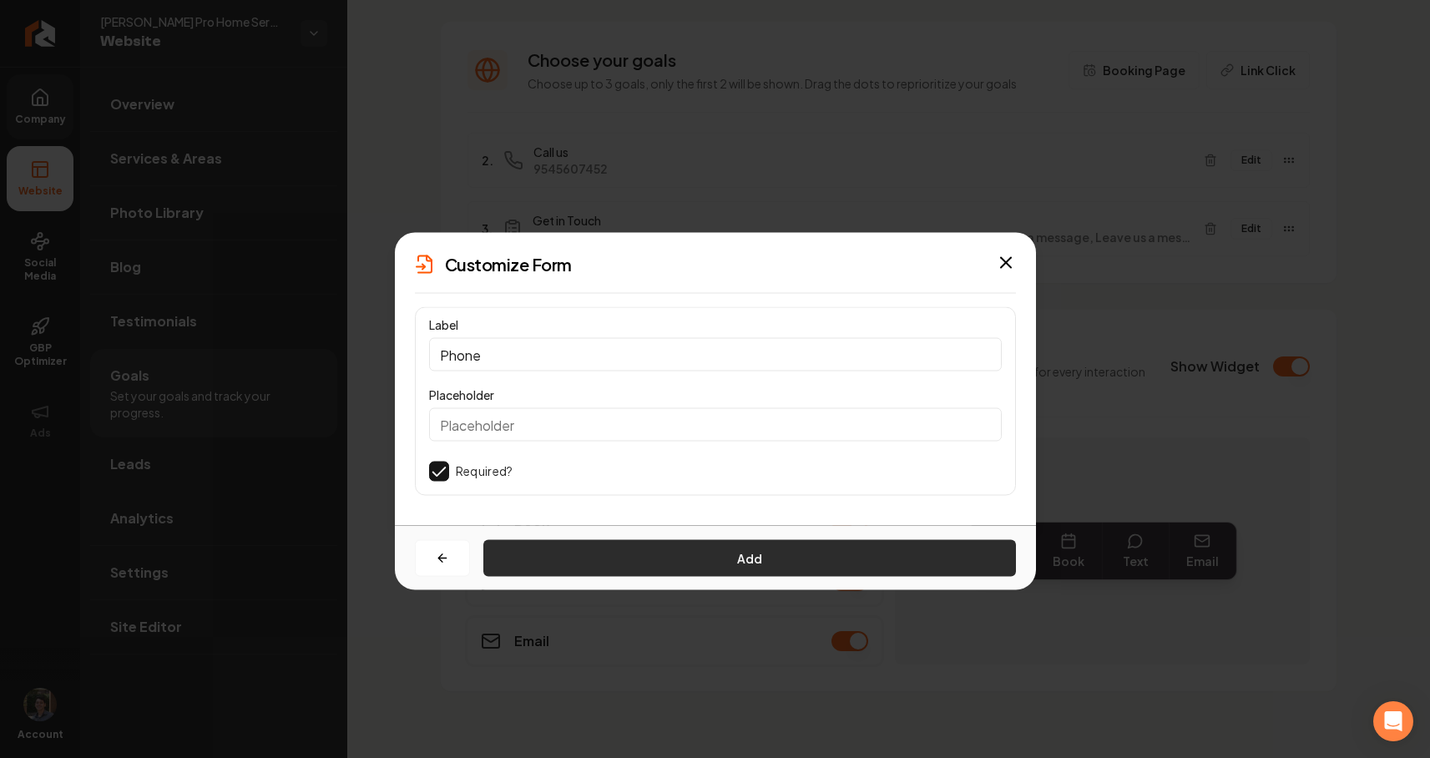
click at [777, 551] on button "Add" at bounding box center [749, 558] width 533 height 37
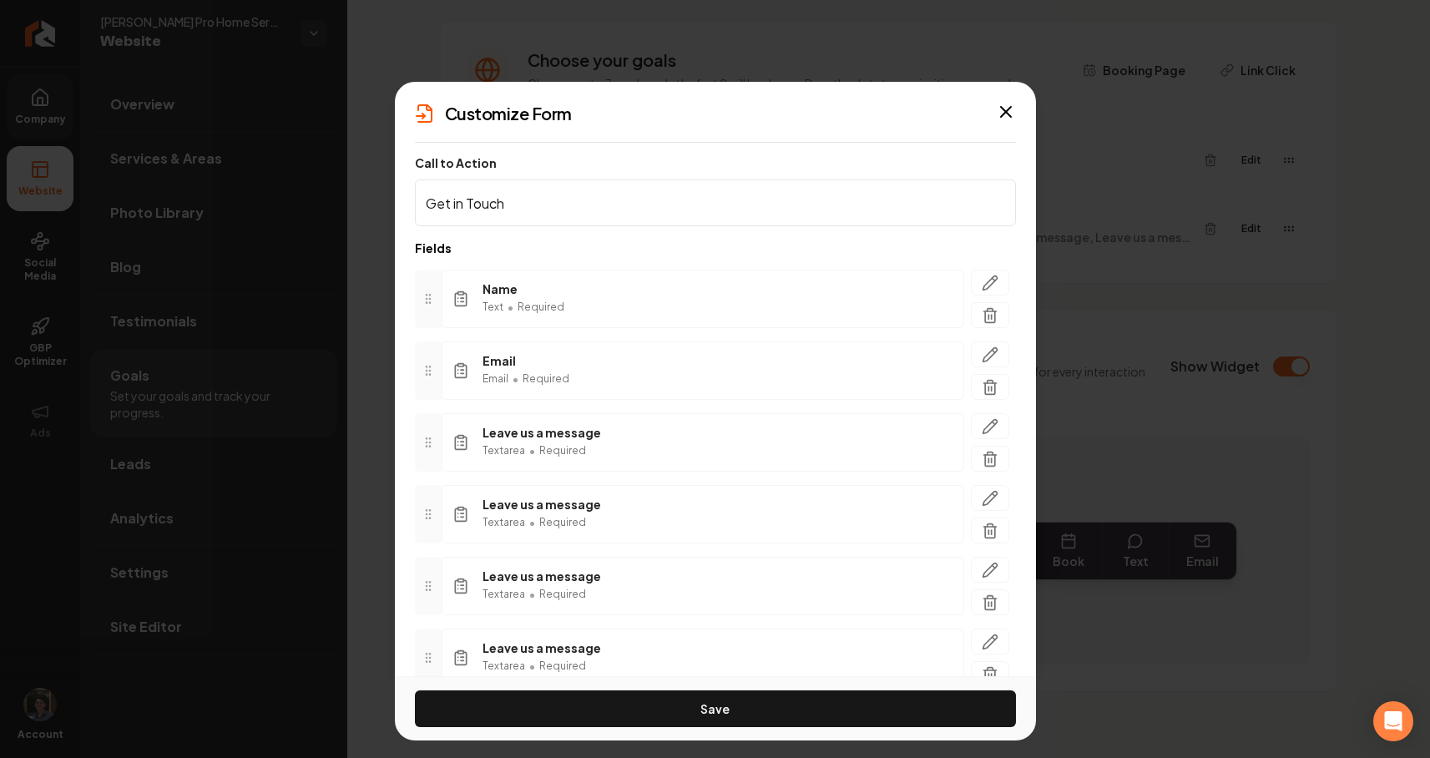
drag, startPoint x: 708, startPoint y: 714, endPoint x: 732, endPoint y: 537, distance: 178.6
click at [732, 537] on form "Call to Action Get in Touch Fields Name Text • Required Email Email • Required …" at bounding box center [715, 525] width 601 height 738
drag, startPoint x: 422, startPoint y: 587, endPoint x: 411, endPoint y: 458, distance: 129.1
click at [411, 458] on div "Call to Action Get in Touch Fields Name Text • Required Email Email • Required …" at bounding box center [715, 416] width 641 height 520
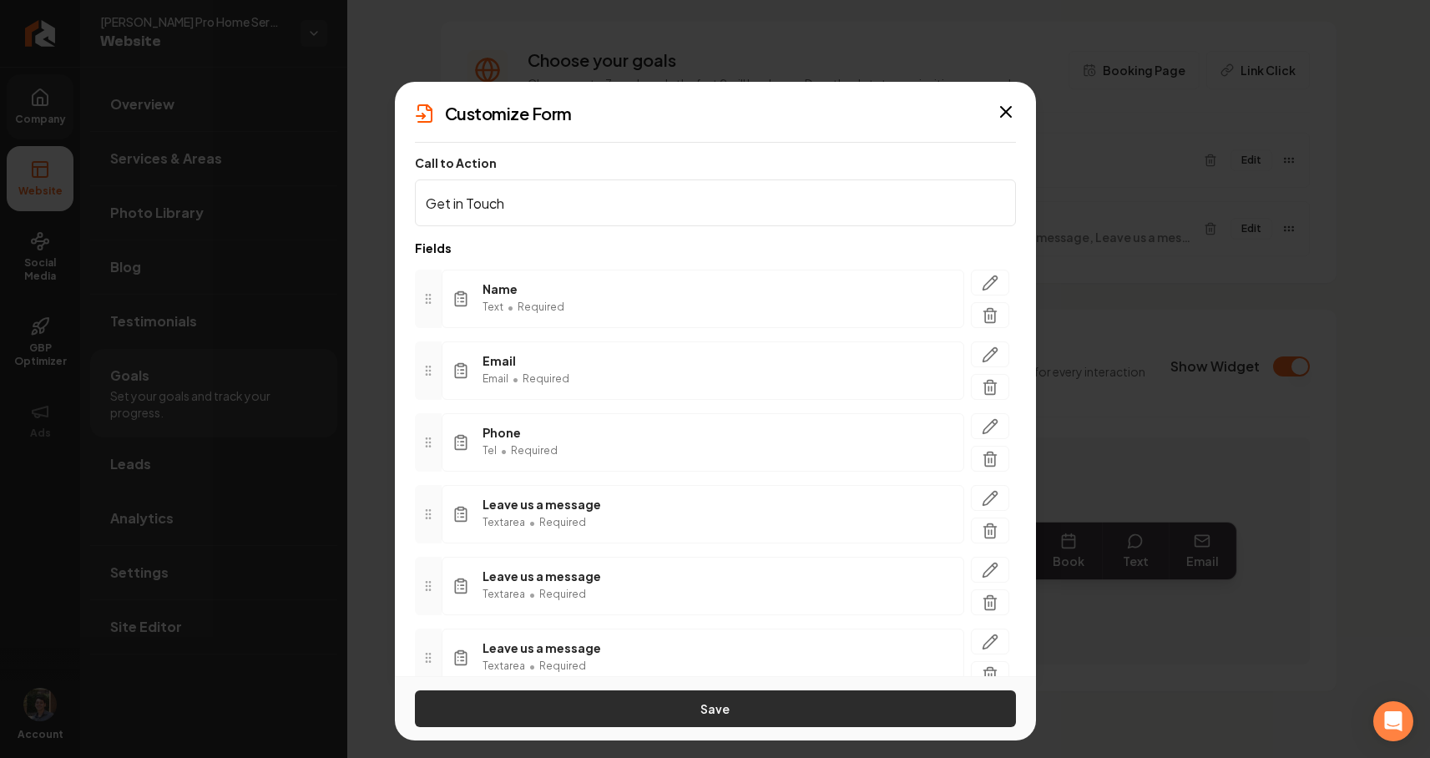
click at [598, 709] on button "Save" at bounding box center [715, 709] width 601 height 37
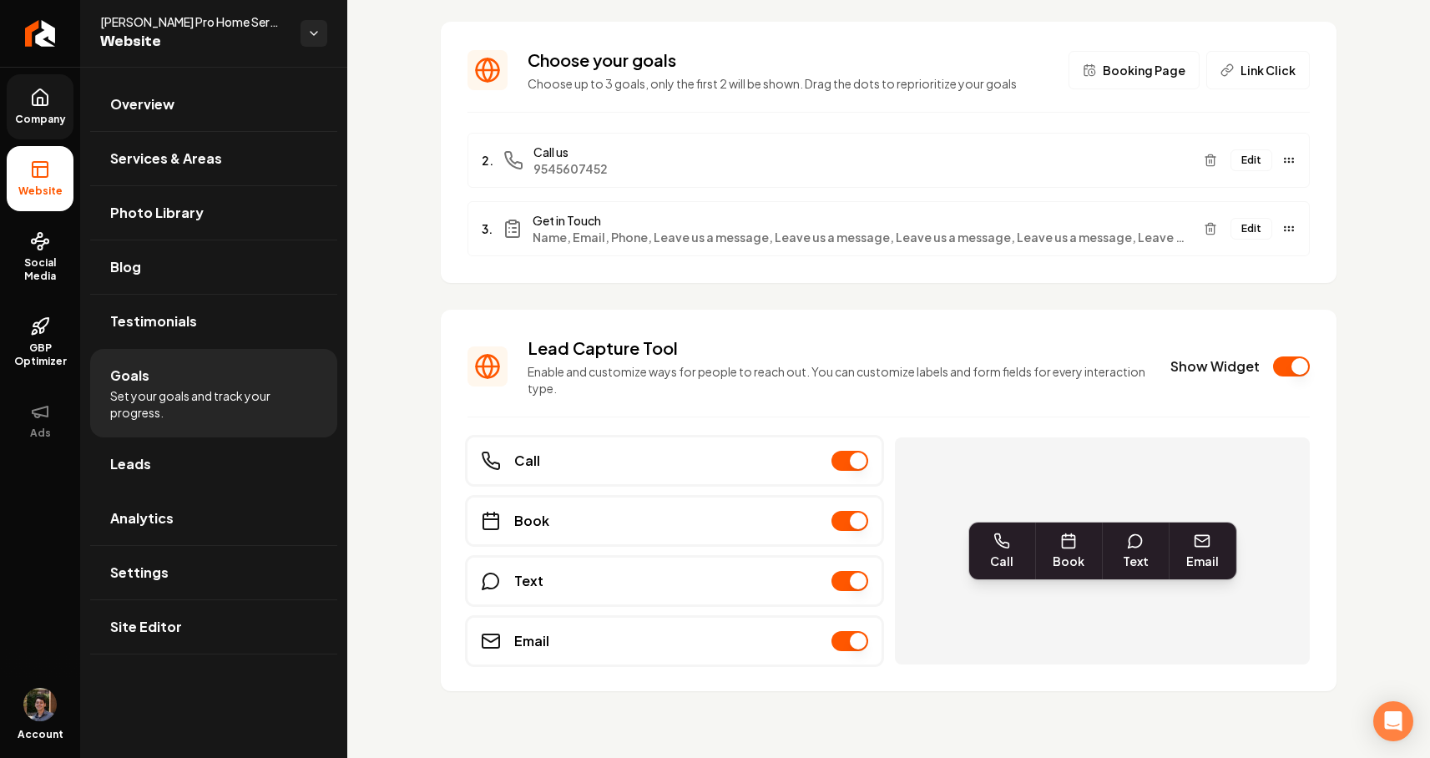
click at [602, 349] on h3 "Lead Capture Tool" at bounding box center [839, 348] width 623 height 23
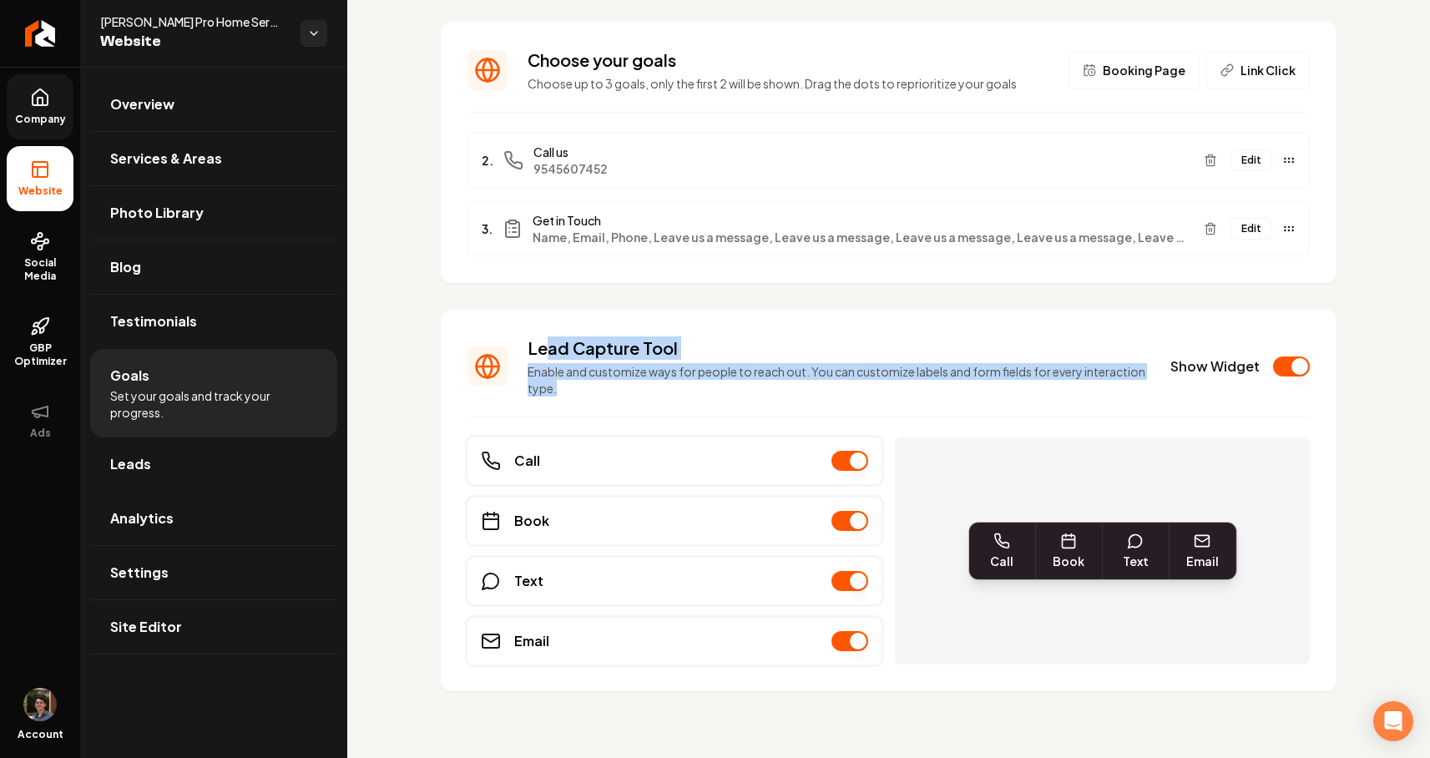
drag, startPoint x: 547, startPoint y: 354, endPoint x: 639, endPoint y: 380, distance: 95.4
click at [639, 380] on div "Lead Capture Tool Enable and customize ways for people to reach out. You can cu…" at bounding box center [839, 367] width 623 height 60
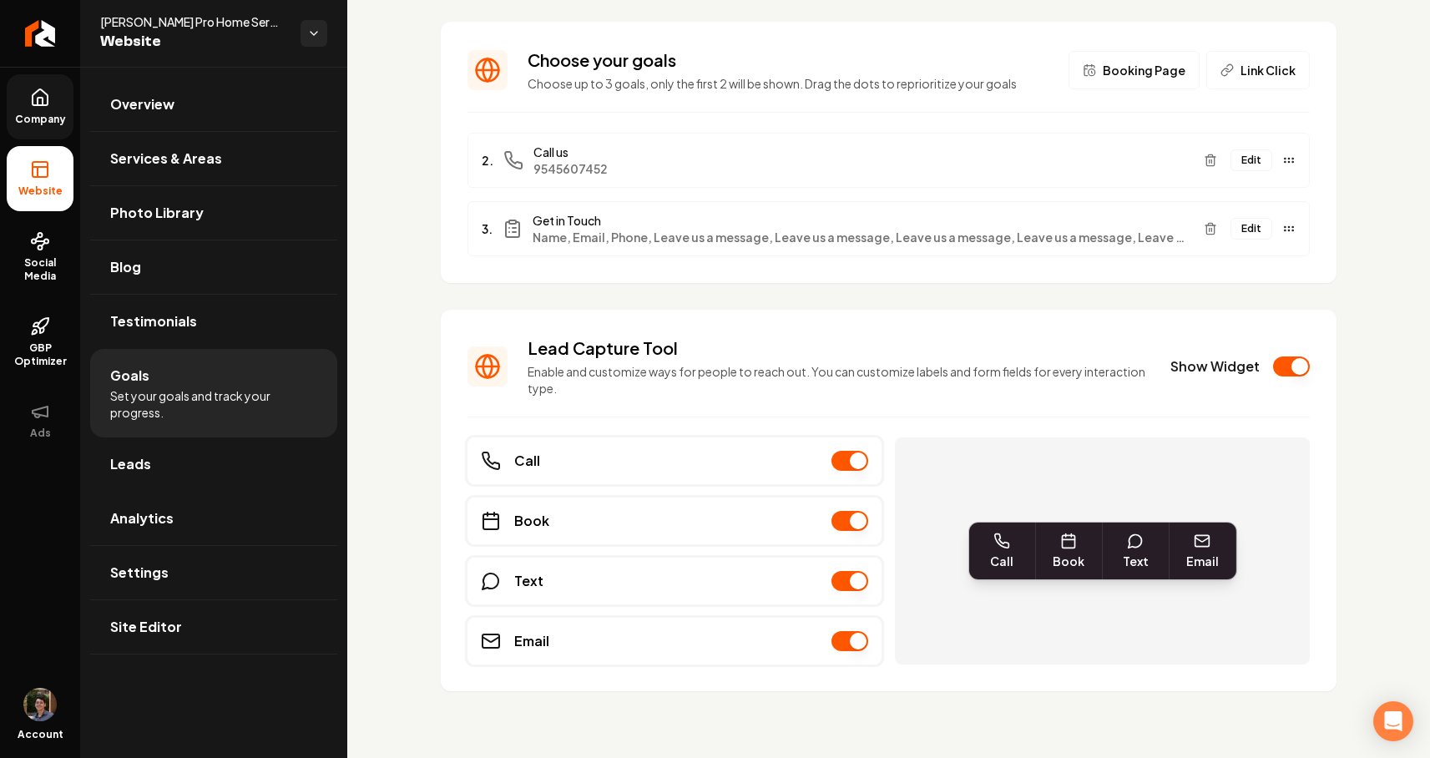
click at [657, 373] on p "Enable and customize ways for people to reach out. You can customize labels and…" at bounding box center [839, 379] width 623 height 33
click at [856, 464] on button "Main content area" at bounding box center [850, 461] width 37 height 20
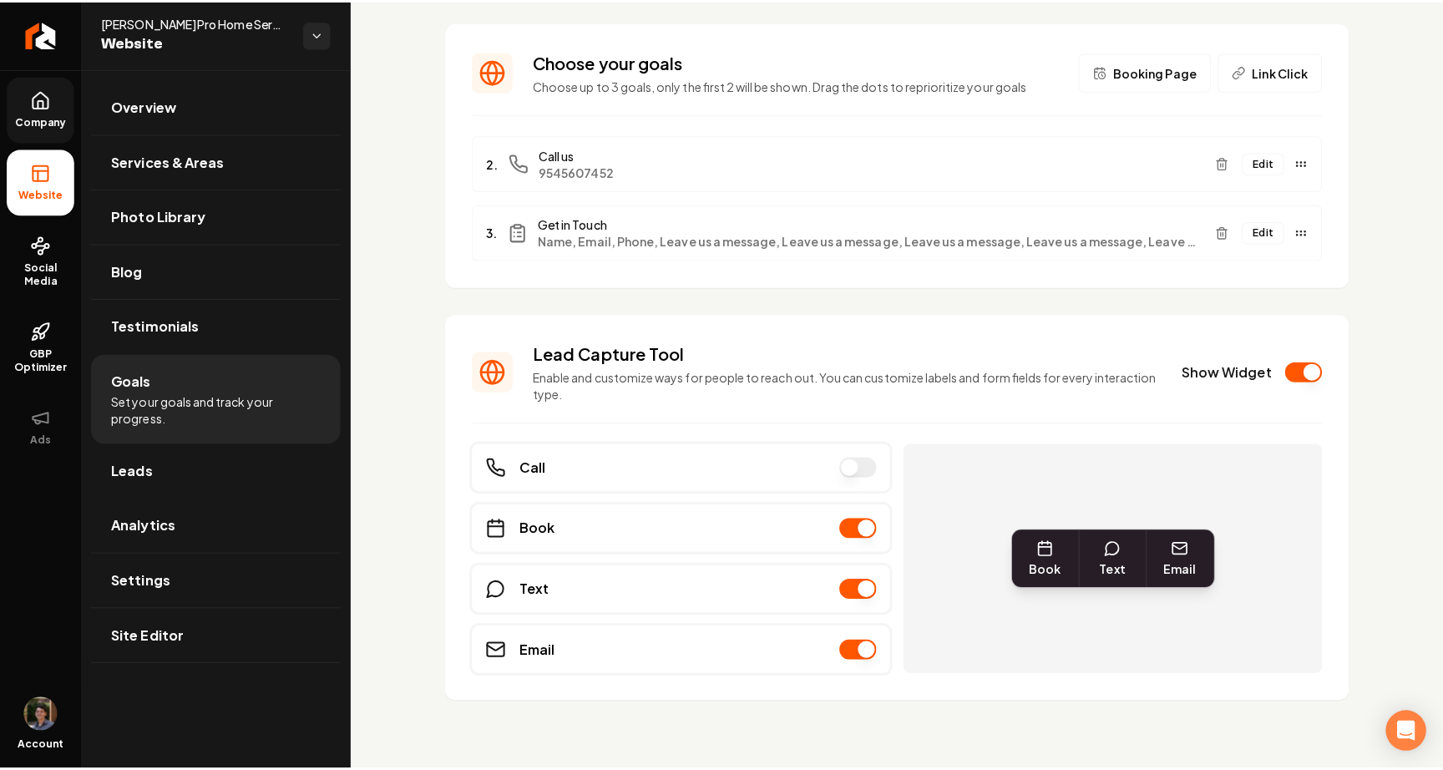
scroll to position [73, 0]
